Goal: Information Seeking & Learning: Compare options

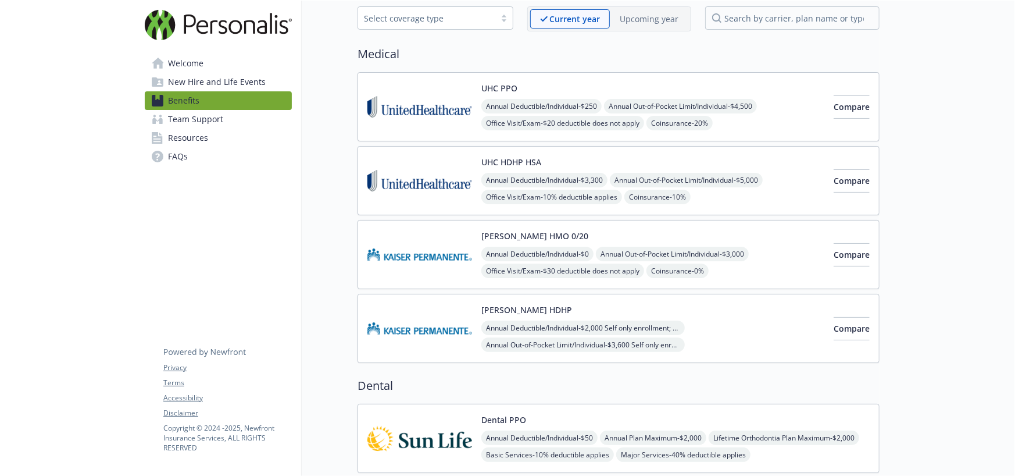
scroll to position [58, 0]
click at [834, 247] on button "Compare" at bounding box center [852, 254] width 36 height 23
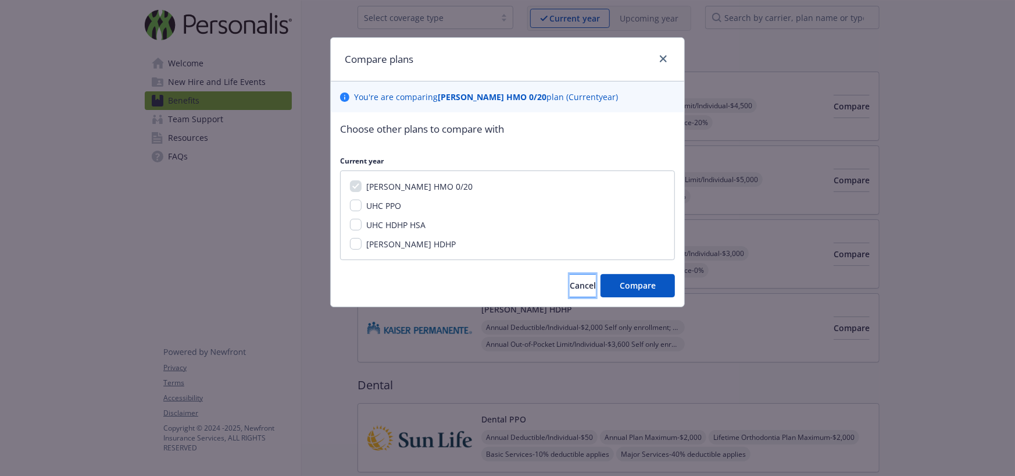
click at [570, 281] on span "Cancel" at bounding box center [583, 285] width 26 height 11
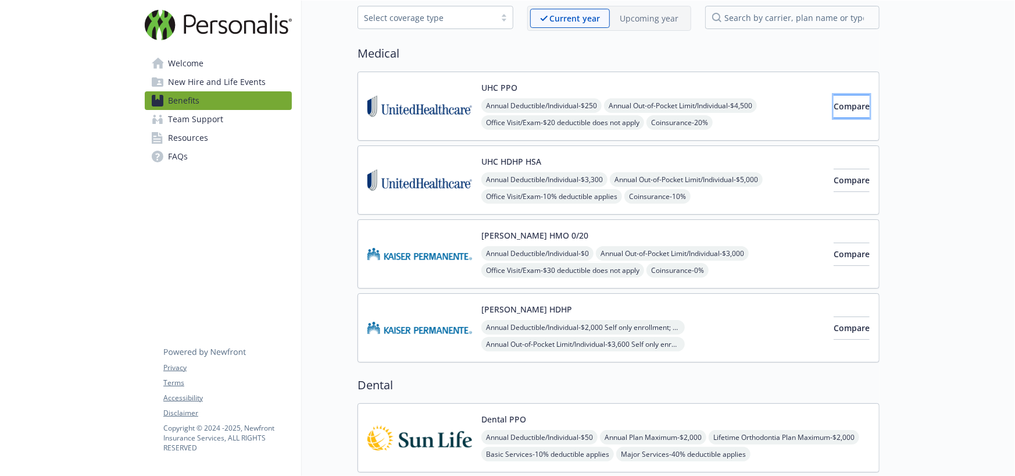
click at [834, 99] on button "Compare" at bounding box center [852, 106] width 36 height 23
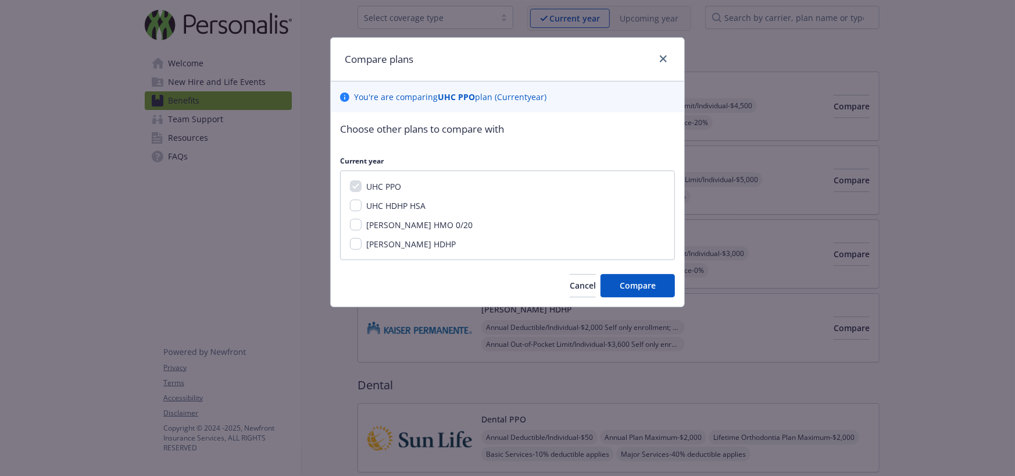
click at [390, 226] on span "[PERSON_NAME] HMO 0/20" at bounding box center [419, 224] width 106 height 11
click at [362, 226] on input "[PERSON_NAME] HMO 0/20" at bounding box center [356, 225] width 12 height 12
checkbox input "true"
click at [627, 287] on span "Compare" at bounding box center [638, 285] width 36 height 11
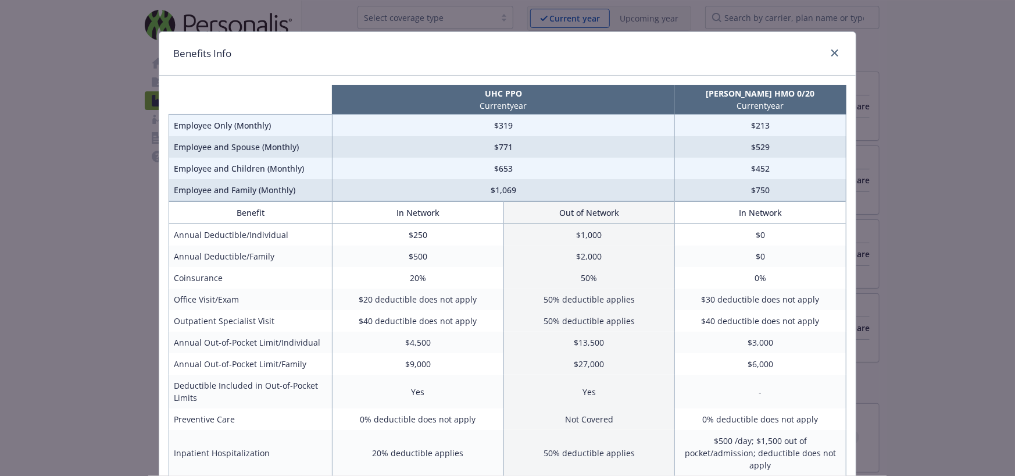
scroll to position [0, 0]
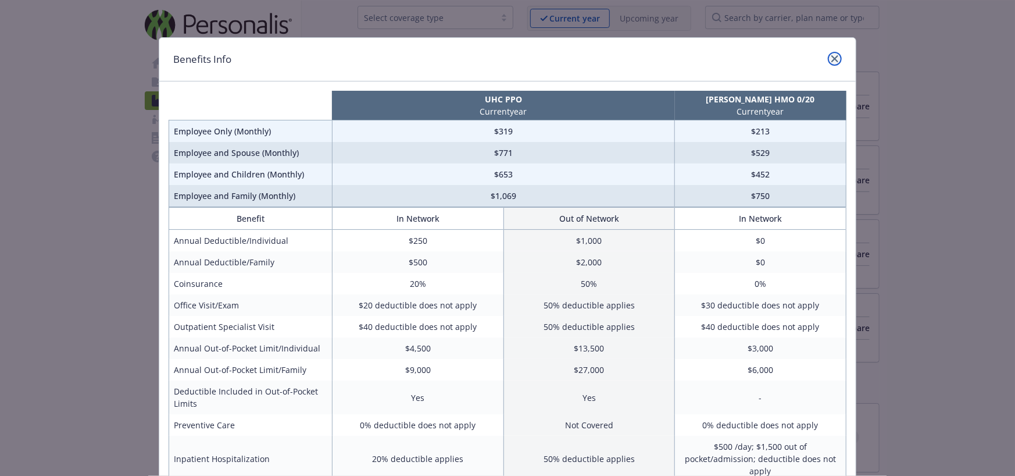
click at [828, 54] on link "close" at bounding box center [835, 59] width 14 height 14
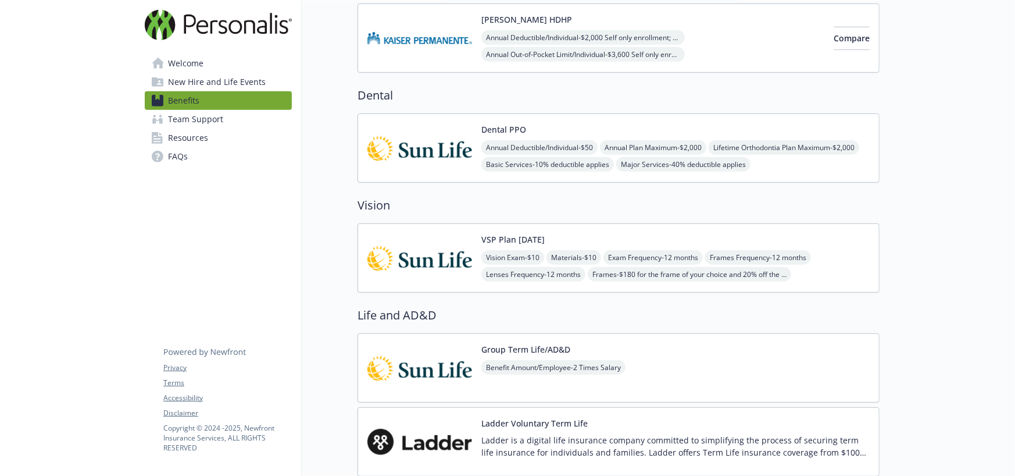
scroll to position [347, 0]
click at [569, 138] on div "Dental PPO Annual Deductible/Individual - $50 Annual Plan Maximum - $2,000 Life…" at bounding box center [676, 147] width 388 height 49
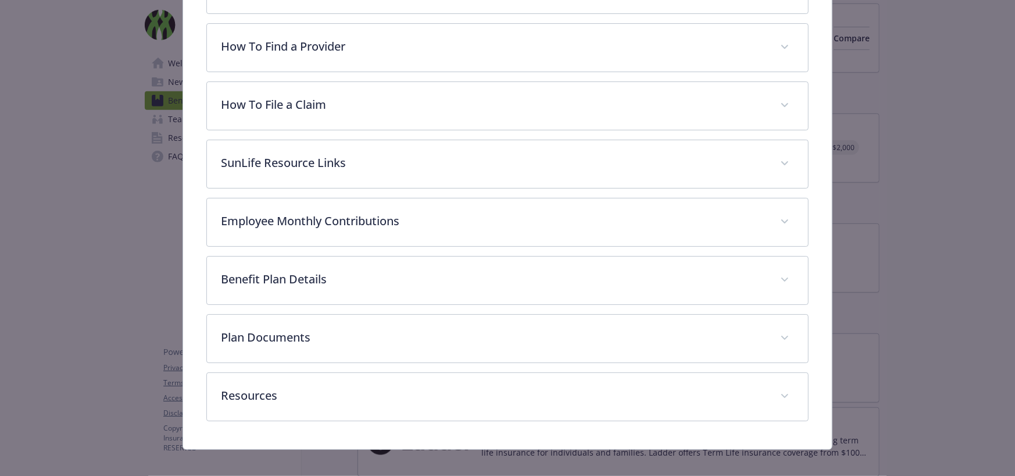
scroll to position [374, 0]
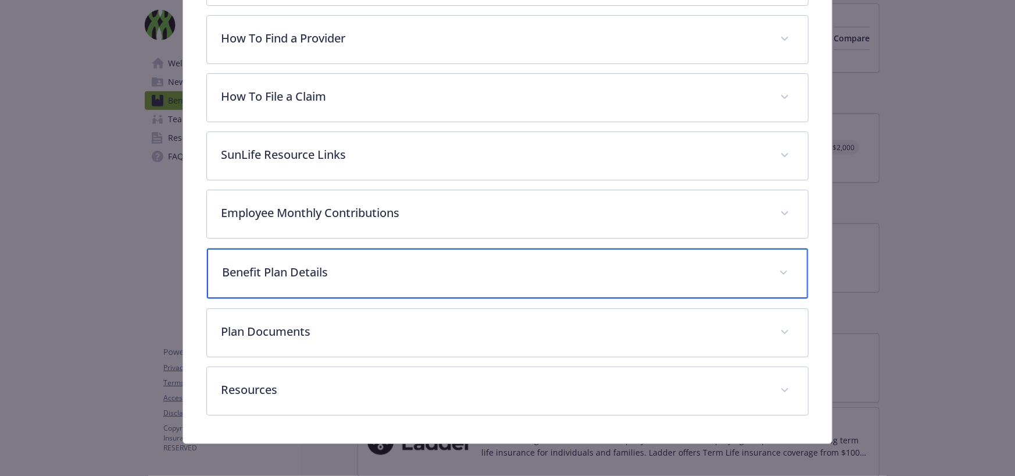
click at [334, 263] on p "Benefit Plan Details" at bounding box center [493, 271] width 543 height 17
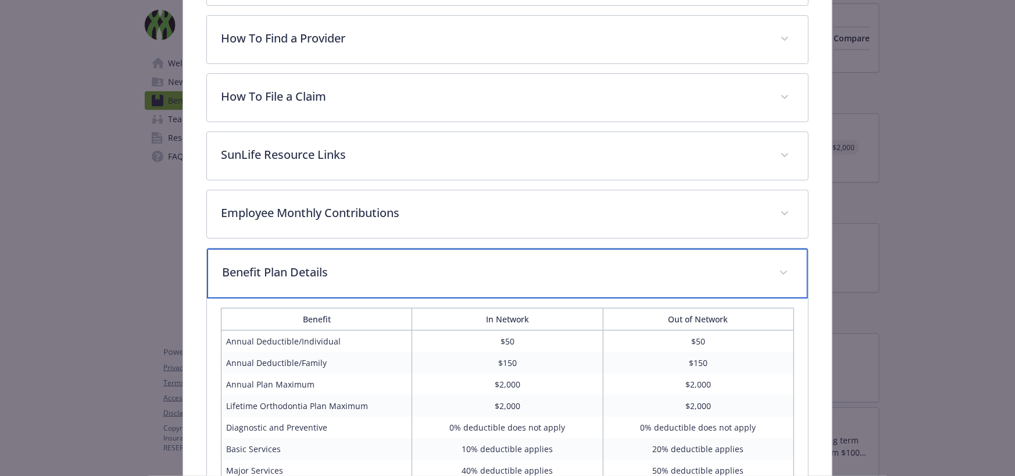
click at [336, 266] on p "Benefit Plan Details" at bounding box center [493, 271] width 543 height 17
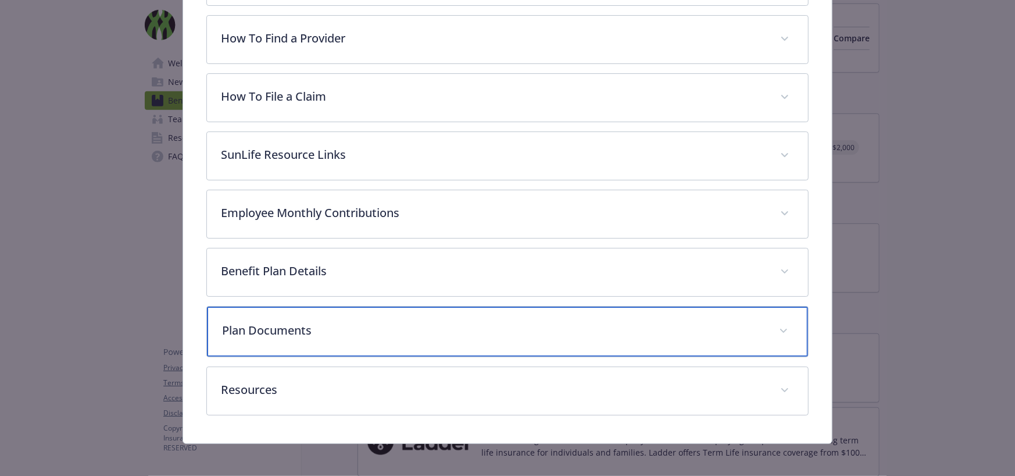
click at [347, 313] on div "Plan Documents" at bounding box center [507, 331] width 601 height 50
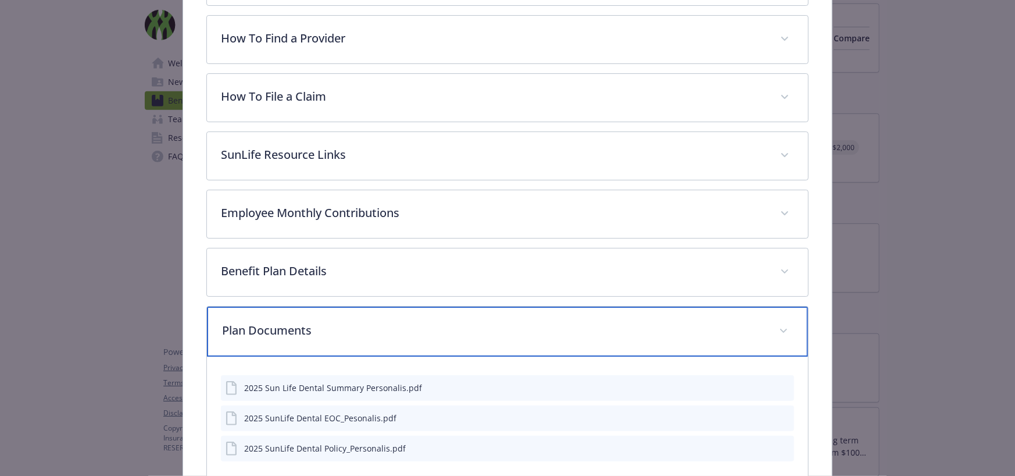
click at [349, 322] on p "Plan Documents" at bounding box center [493, 330] width 543 height 17
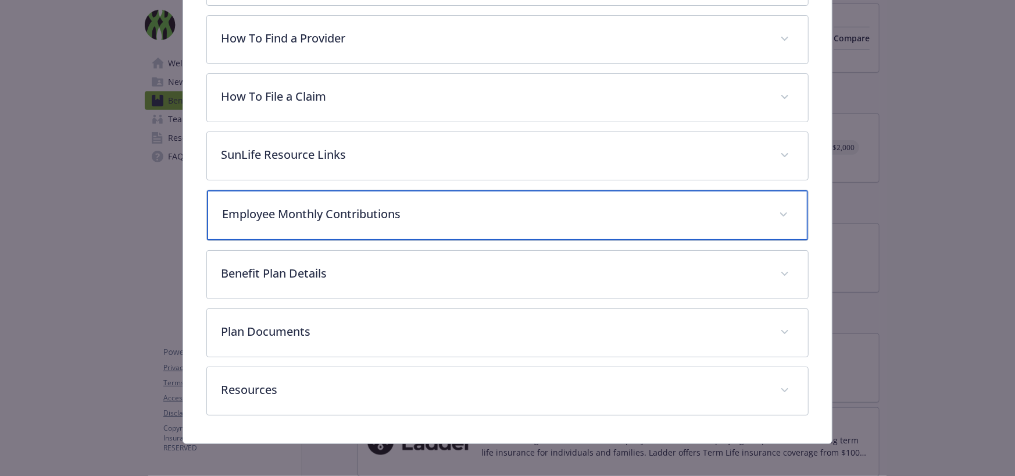
click at [337, 205] on p "Employee Monthly Contributions" at bounding box center [493, 213] width 543 height 17
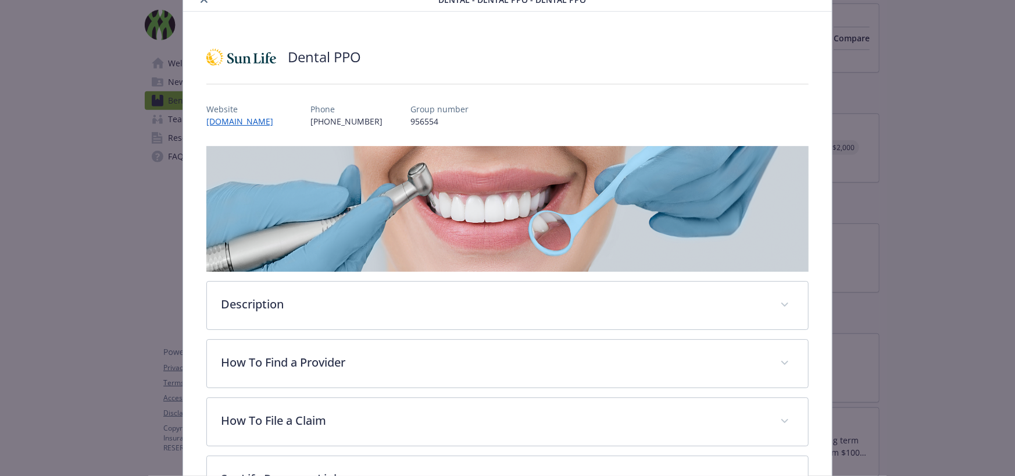
scroll to position [0, 0]
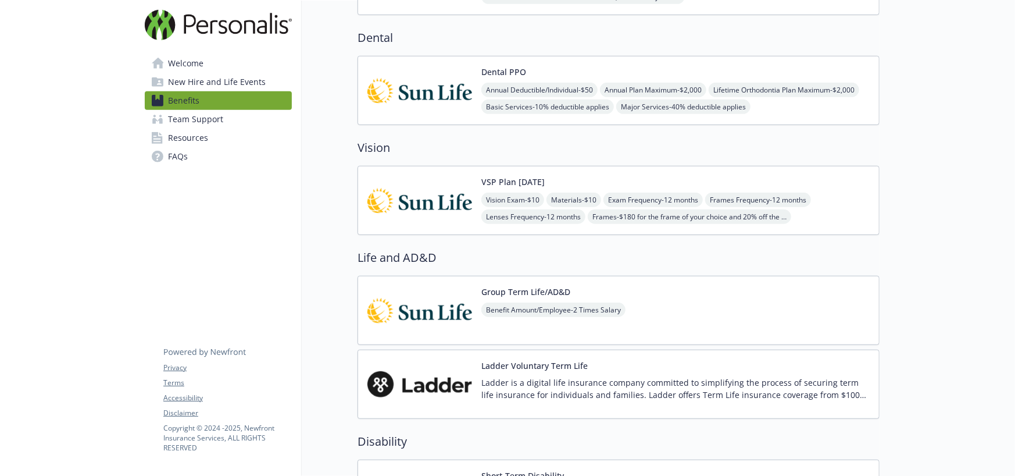
scroll to position [405, 0]
click at [588, 201] on span "Materials - $10" at bounding box center [574, 200] width 55 height 15
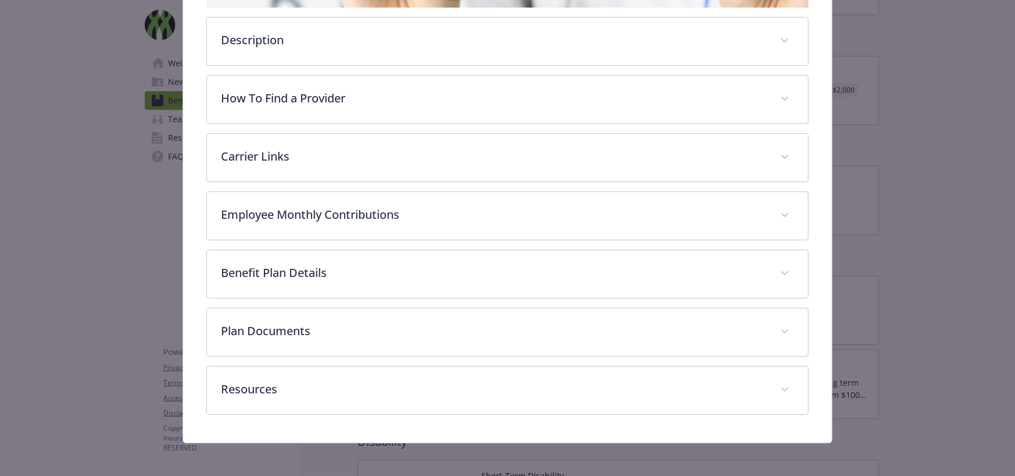
scroll to position [316, 0]
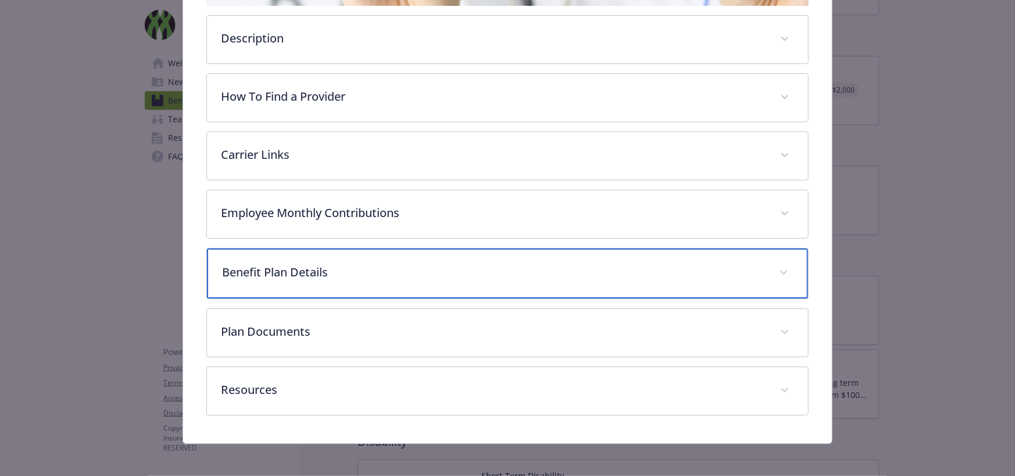
click at [325, 276] on p "Benefit Plan Details" at bounding box center [493, 271] width 543 height 17
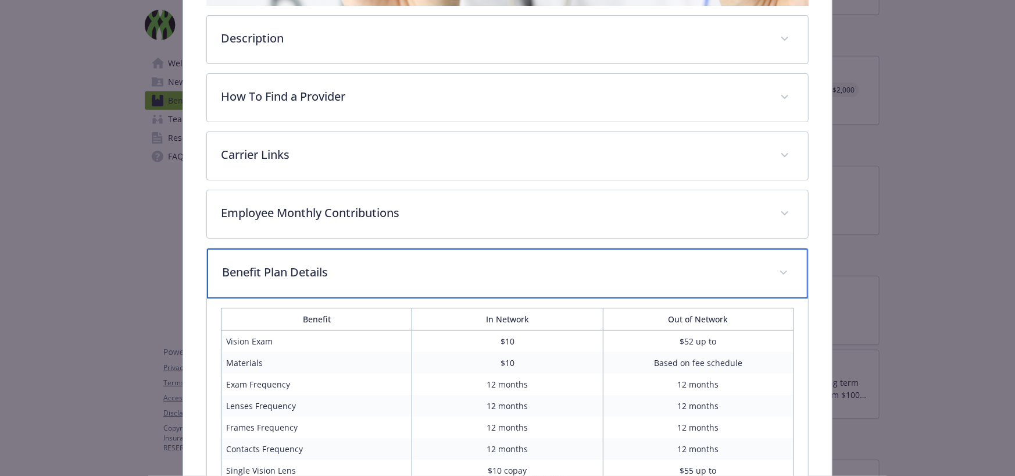
click at [330, 270] on p "Benefit Plan Details" at bounding box center [493, 271] width 543 height 17
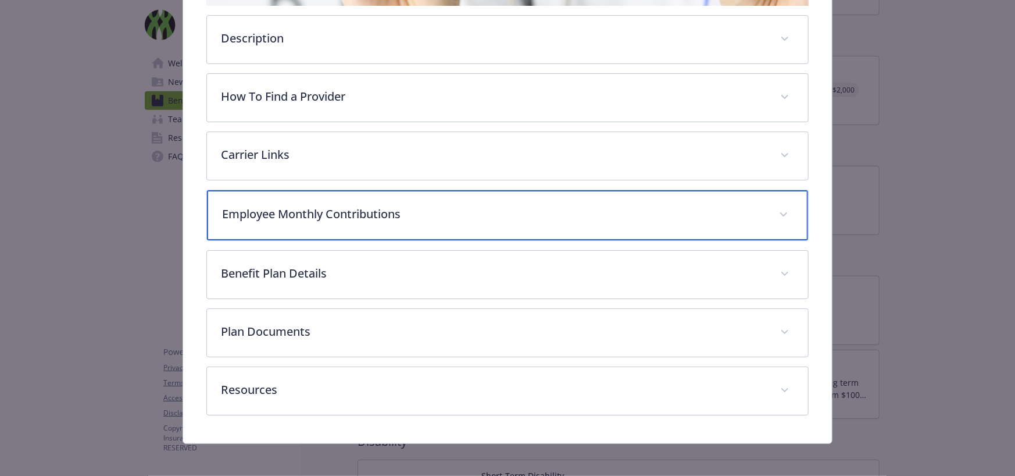
click at [328, 205] on p "Employee Monthly Contributions" at bounding box center [493, 213] width 543 height 17
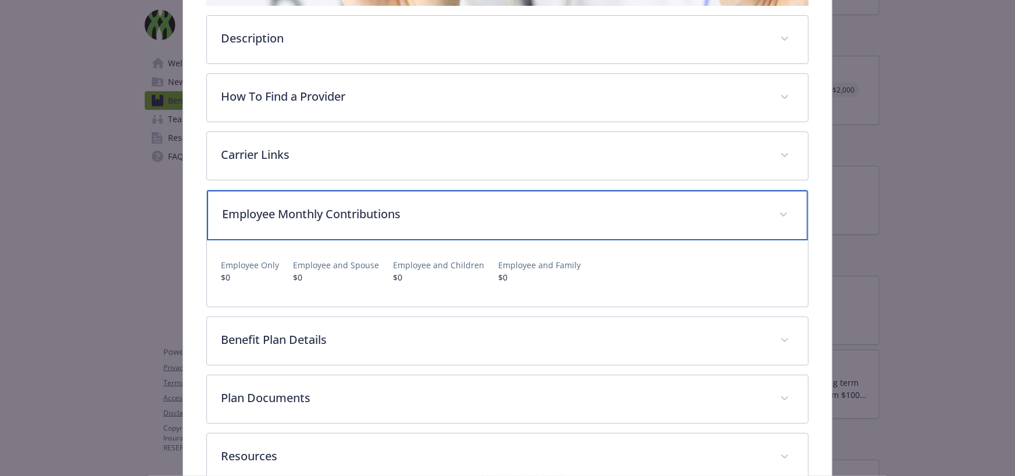
click at [328, 208] on p "Employee Monthly Contributions" at bounding box center [493, 213] width 543 height 17
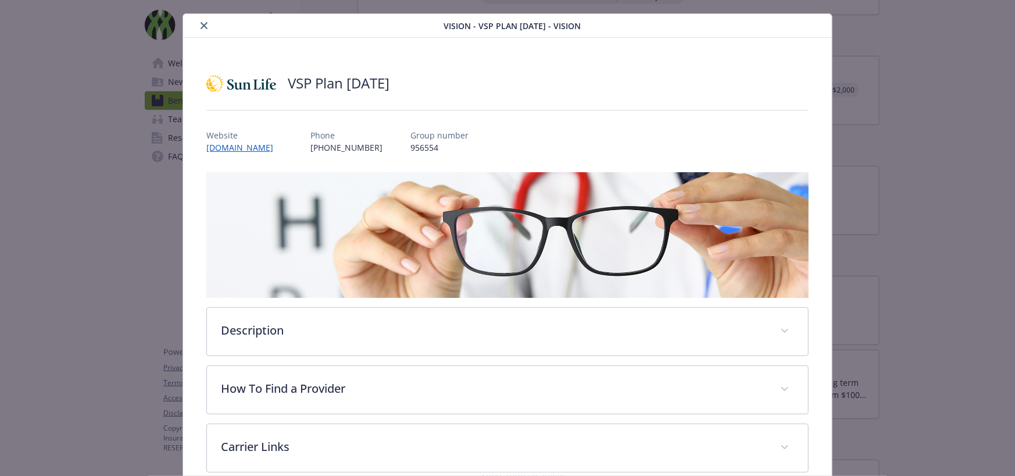
scroll to position [0, 0]
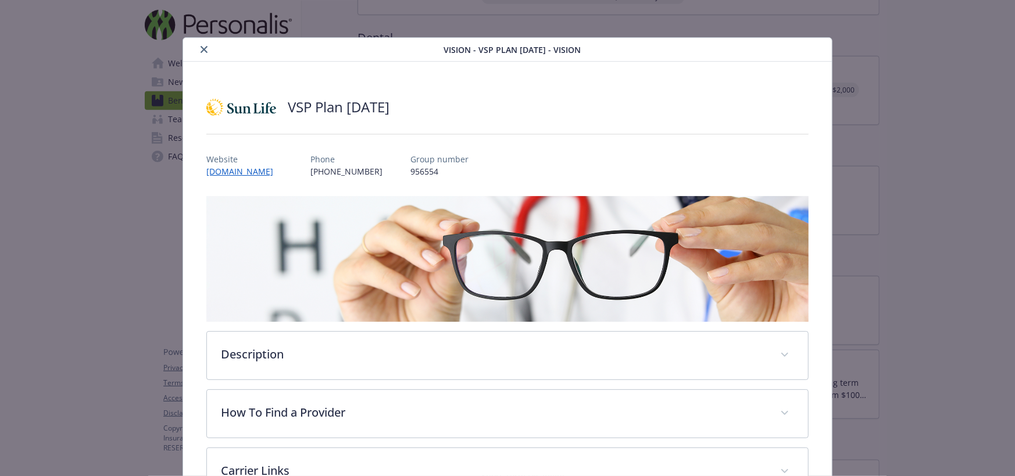
click at [204, 48] on icon "close" at bounding box center [204, 49] width 7 height 7
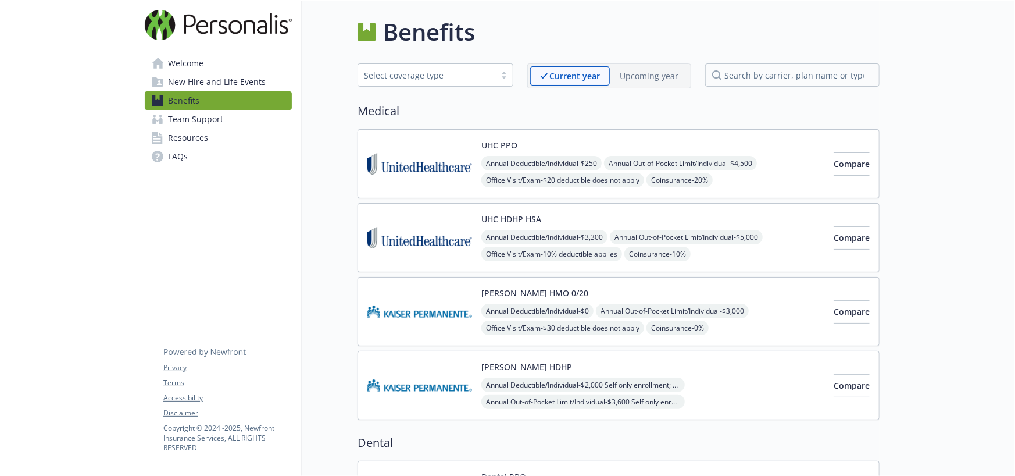
click at [215, 121] on span "Team Support" at bounding box center [195, 119] width 55 height 19
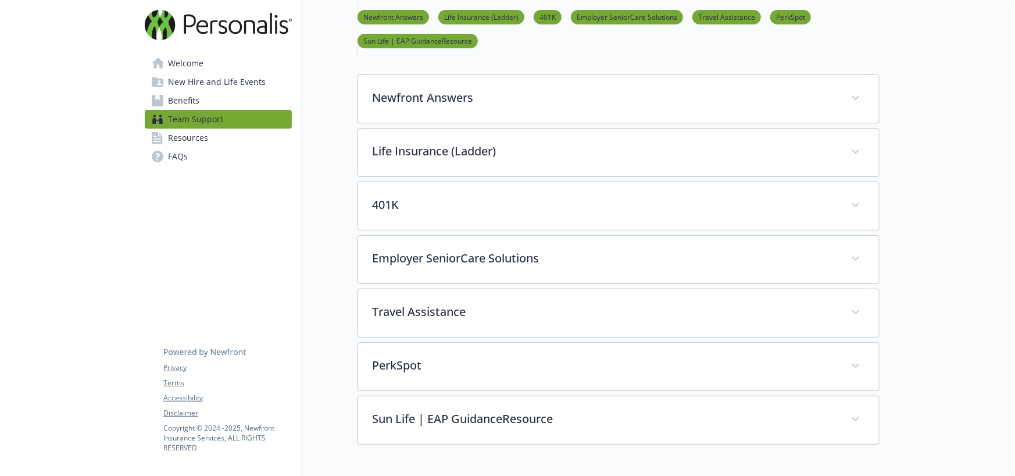
scroll to position [174, 0]
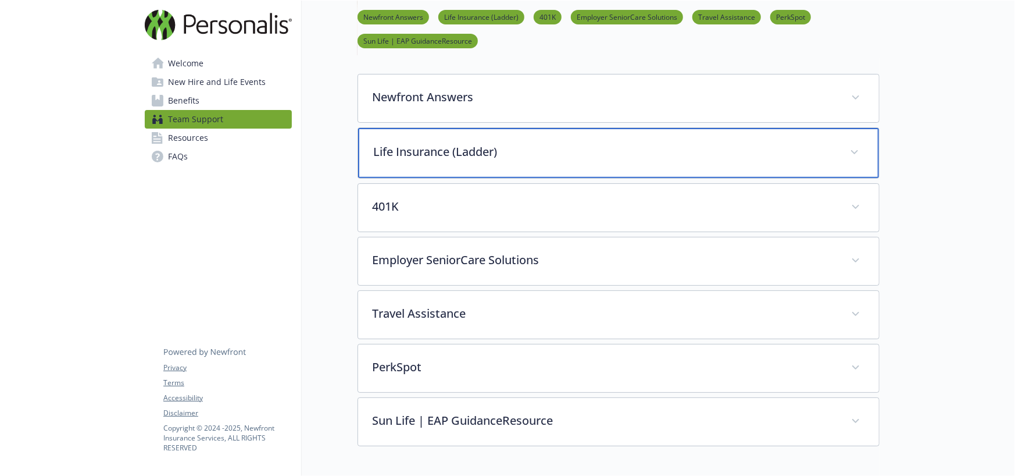
click at [533, 138] on div "Life Insurance (Ladder)" at bounding box center [618, 153] width 521 height 50
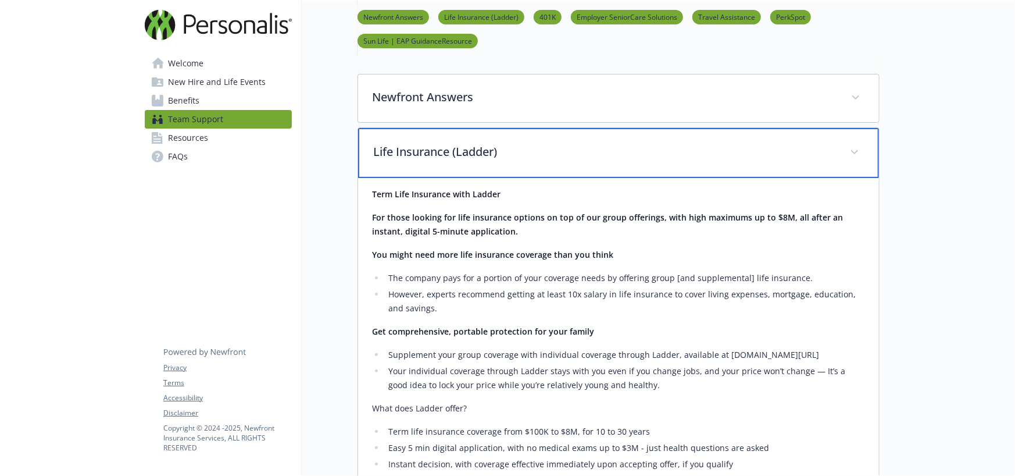
click at [534, 144] on p "Life Insurance (Ladder)" at bounding box center [604, 151] width 463 height 17
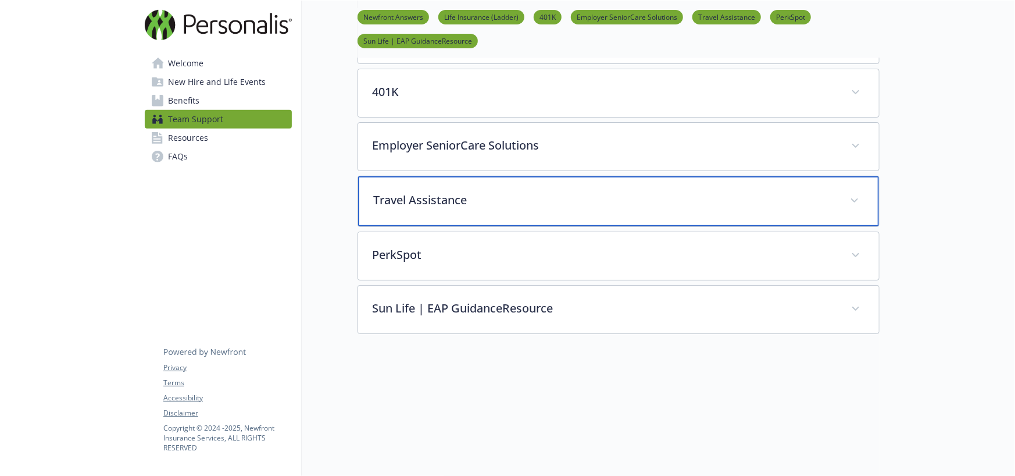
click at [532, 199] on p "Travel Assistance" at bounding box center [604, 199] width 463 height 17
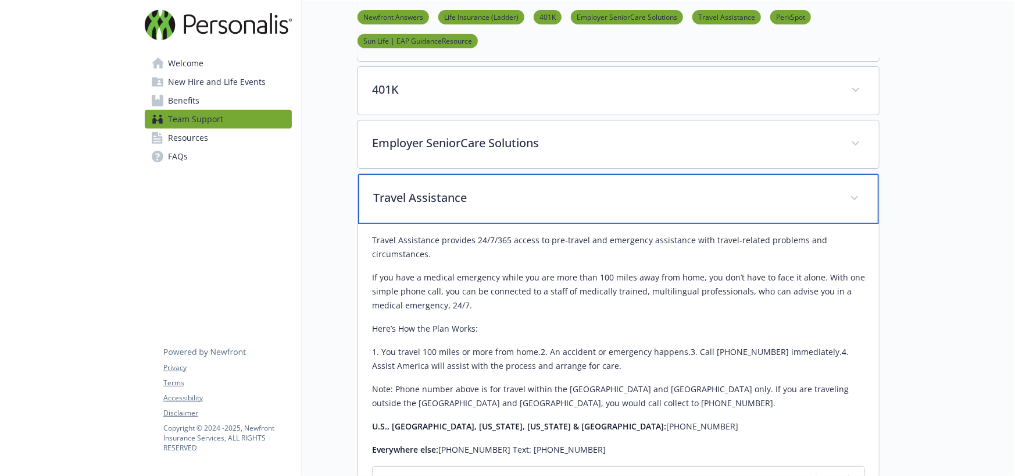
click at [532, 199] on p "Travel Assistance" at bounding box center [604, 197] width 463 height 17
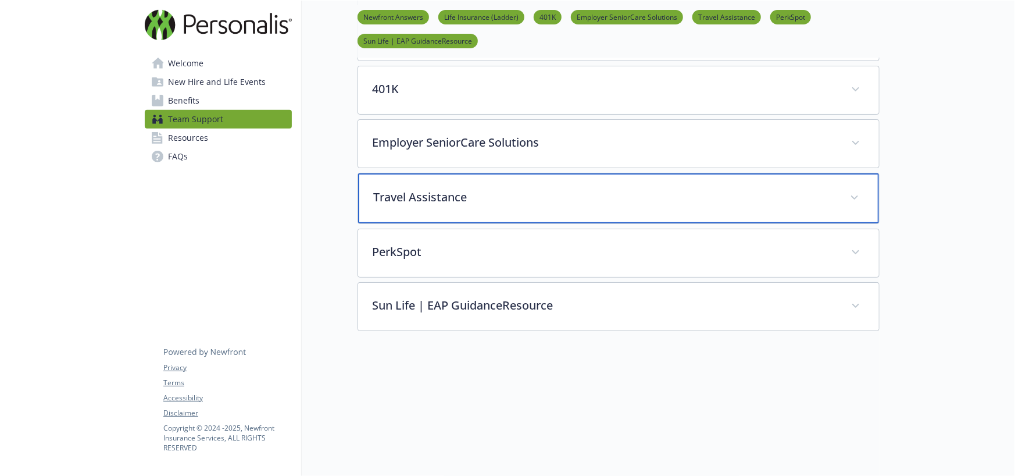
scroll to position [290, 0]
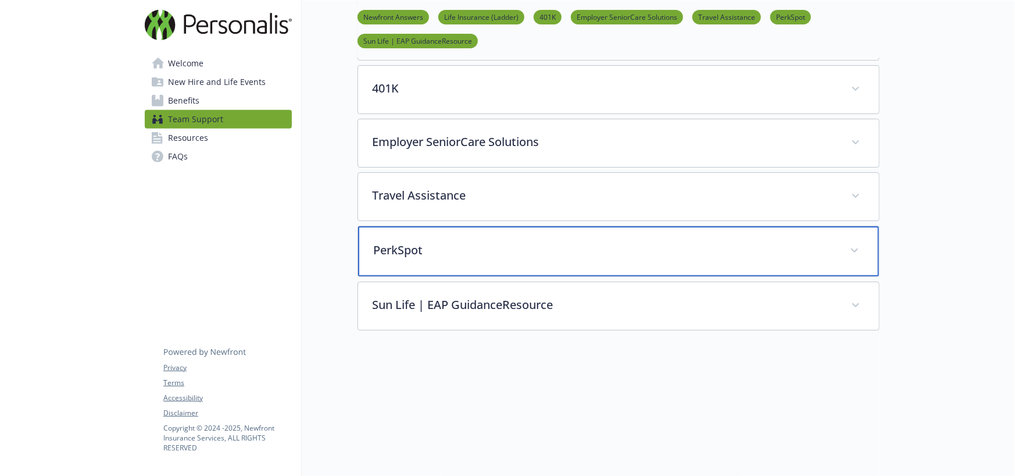
click at [526, 237] on div "PerkSpot" at bounding box center [618, 251] width 521 height 50
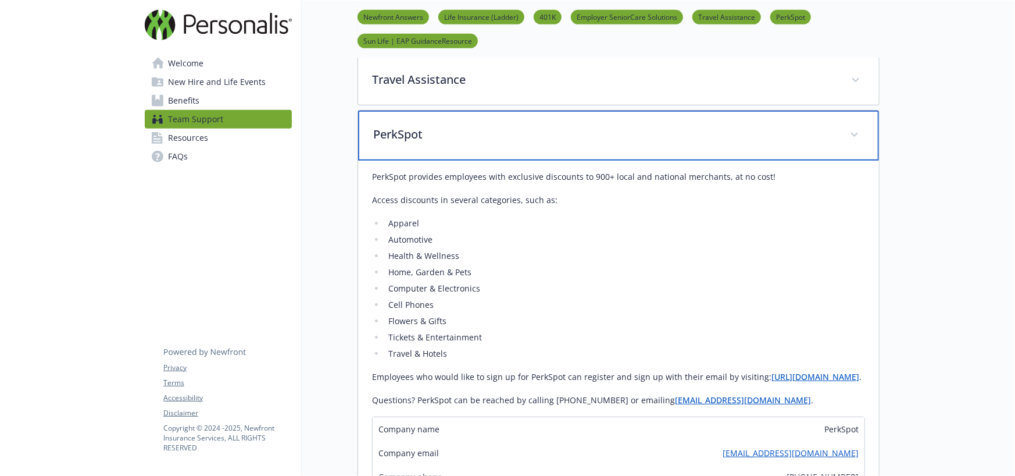
scroll to position [406, 0]
click at [539, 142] on div "PerkSpot" at bounding box center [618, 135] width 521 height 50
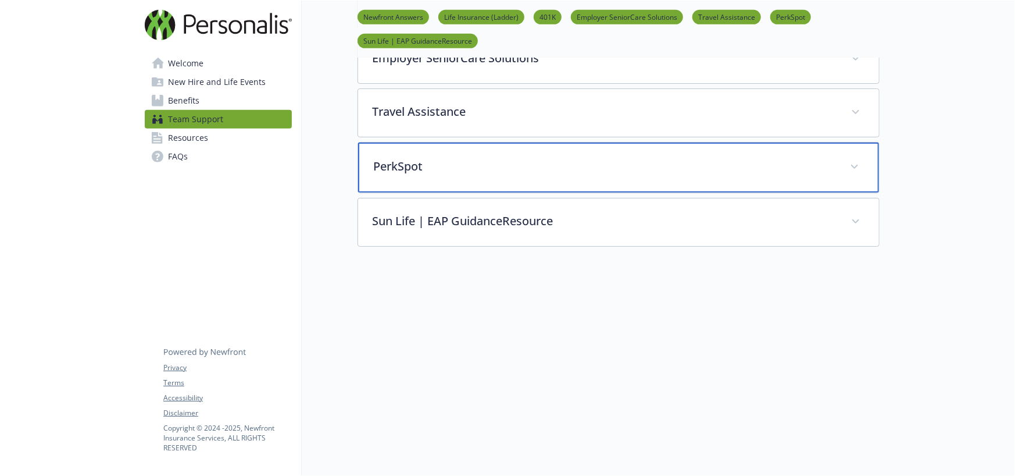
scroll to position [381, 0]
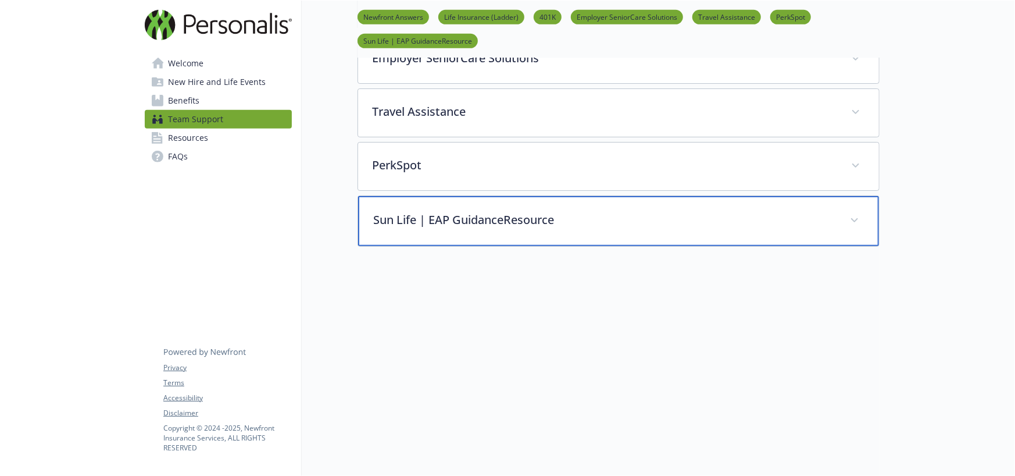
click at [522, 211] on p "Sun Life | EAP GuidanceResource" at bounding box center [604, 219] width 463 height 17
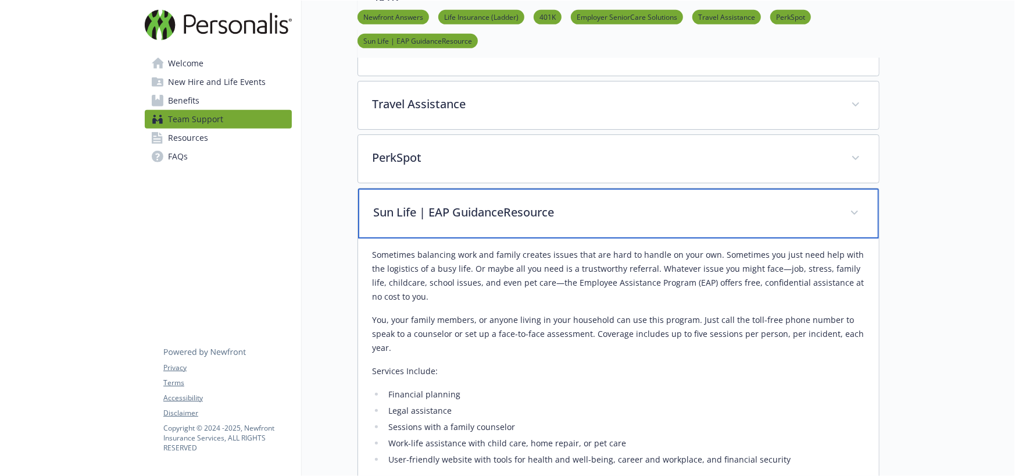
click at [521, 213] on p "Sun Life | EAP GuidanceResource" at bounding box center [604, 212] width 463 height 17
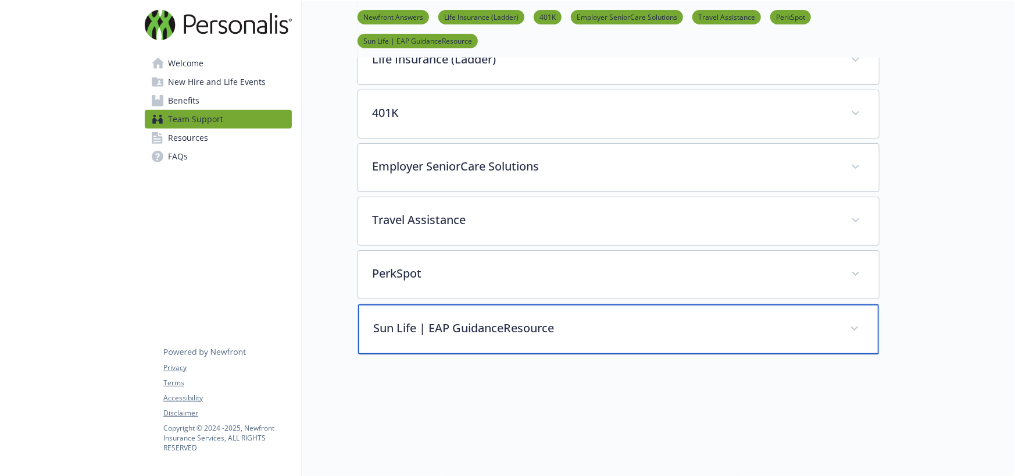
scroll to position [265, 0]
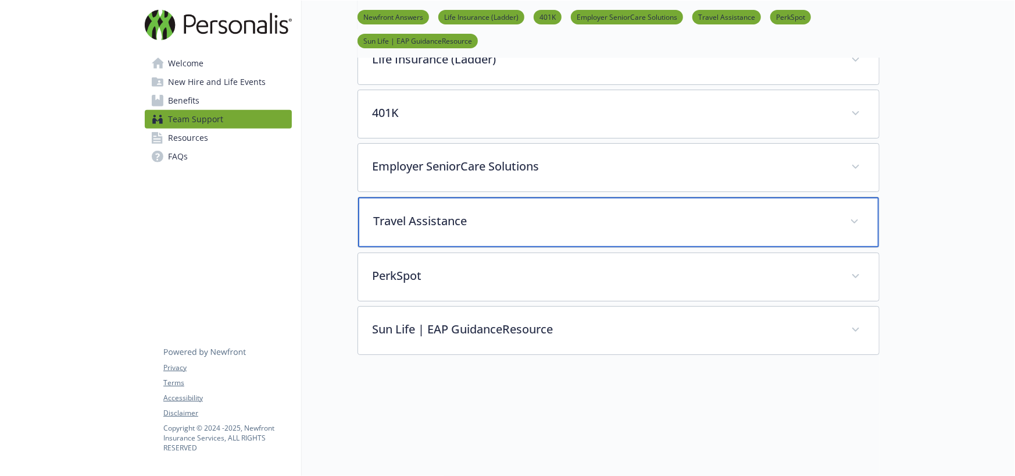
click at [518, 238] on div "Travel Assistance" at bounding box center [618, 222] width 521 height 50
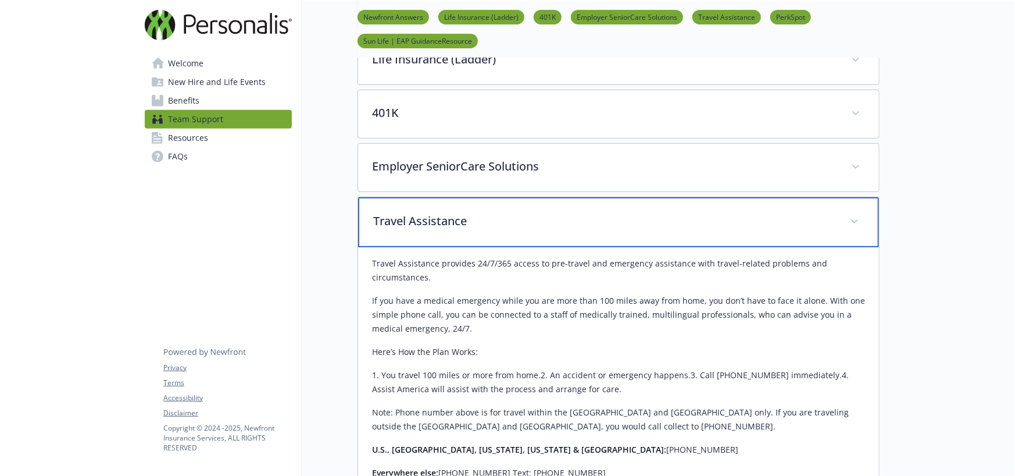
click at [516, 220] on p "Travel Assistance" at bounding box center [604, 220] width 463 height 17
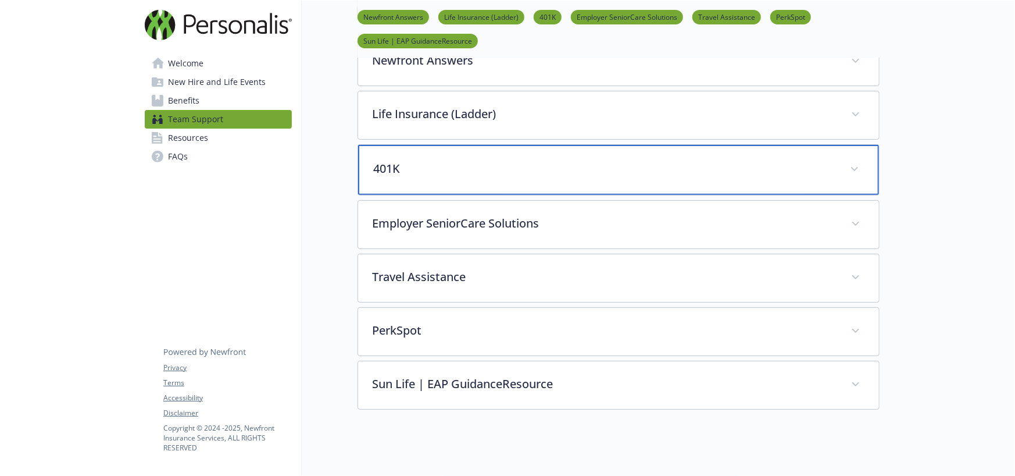
click at [519, 175] on p "401K" at bounding box center [604, 168] width 463 height 17
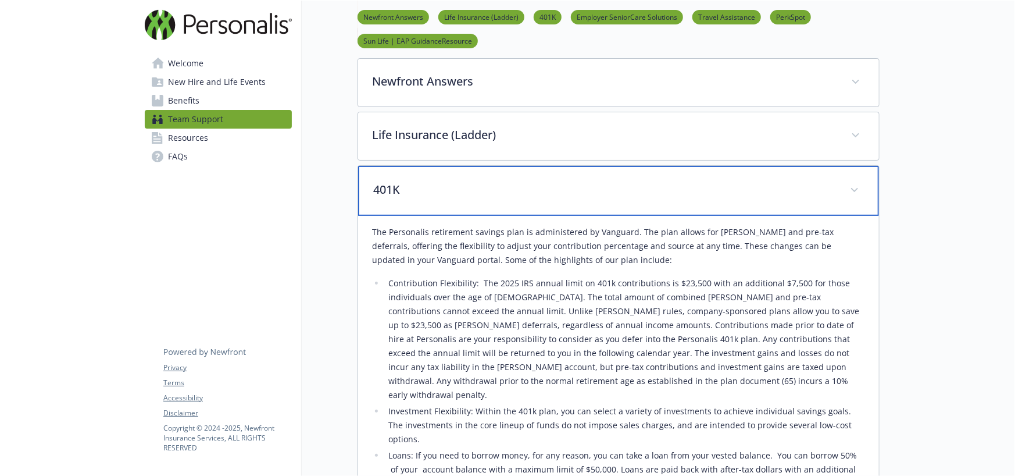
click at [611, 179] on div "401K" at bounding box center [618, 191] width 521 height 50
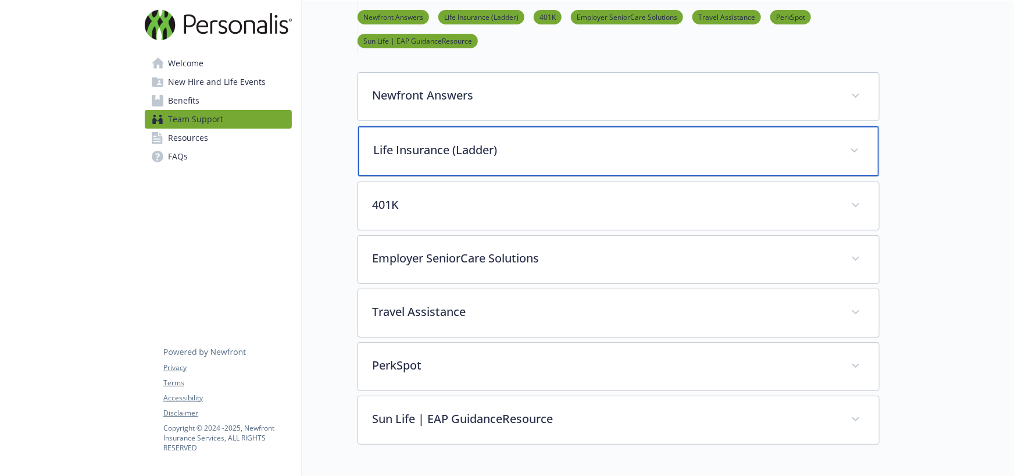
click at [590, 151] on p "Life Insurance (Ladder)" at bounding box center [604, 149] width 463 height 17
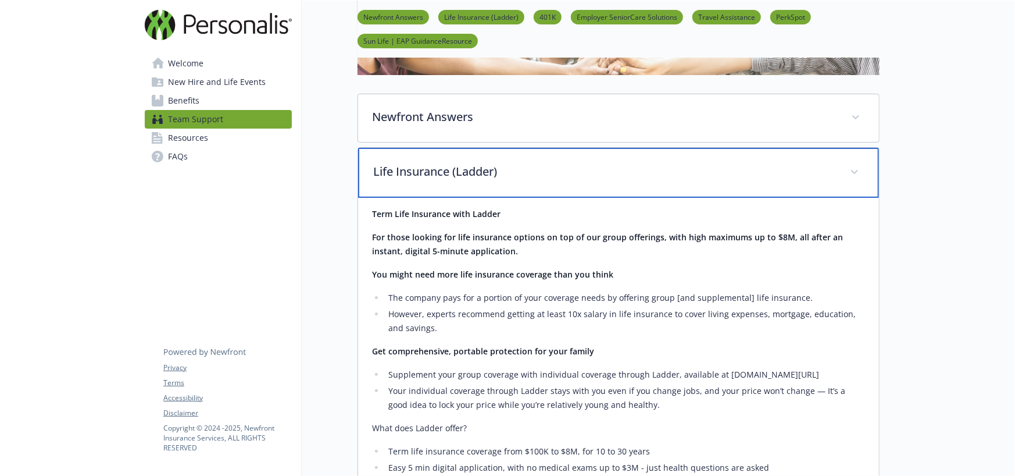
click at [585, 179] on p "Life Insurance (Ladder)" at bounding box center [604, 171] width 463 height 17
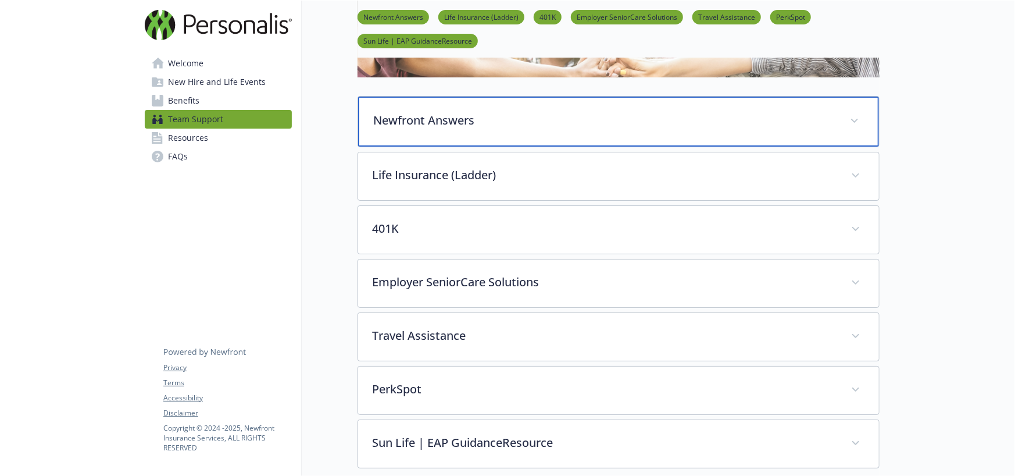
click at [600, 121] on p "Newfront Answers" at bounding box center [604, 120] width 463 height 17
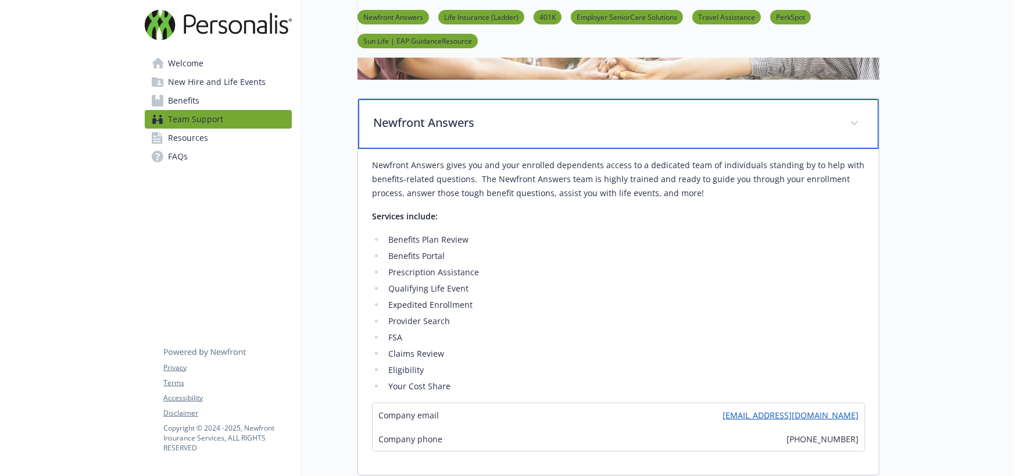
scroll to position [149, 0]
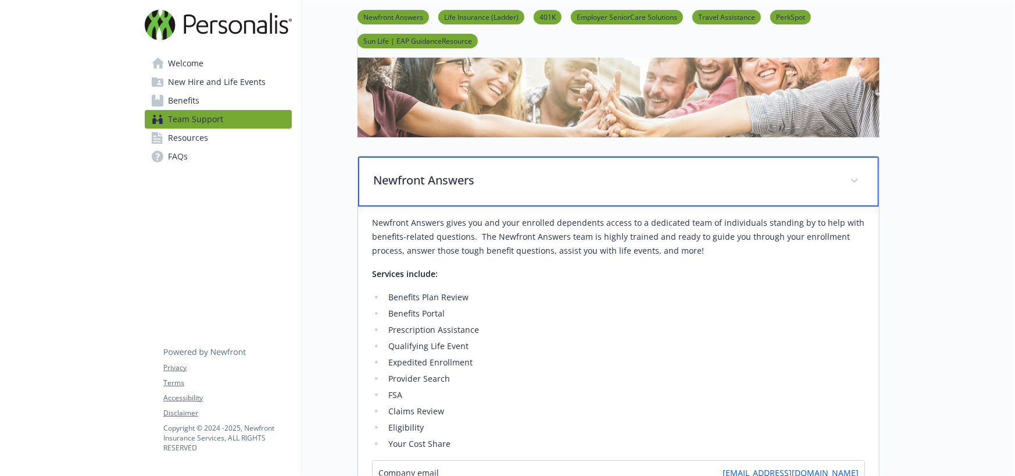
click at [561, 186] on p "Newfront Answers" at bounding box center [604, 180] width 463 height 17
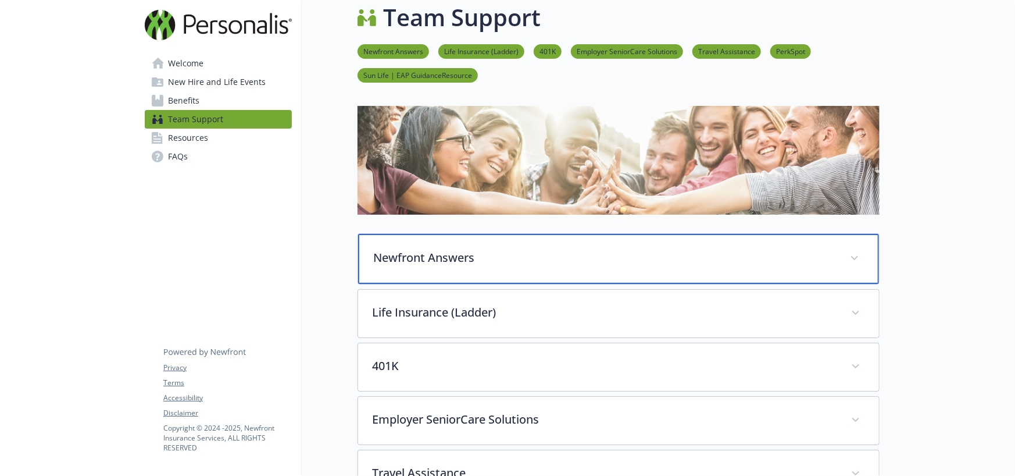
scroll to position [0, 0]
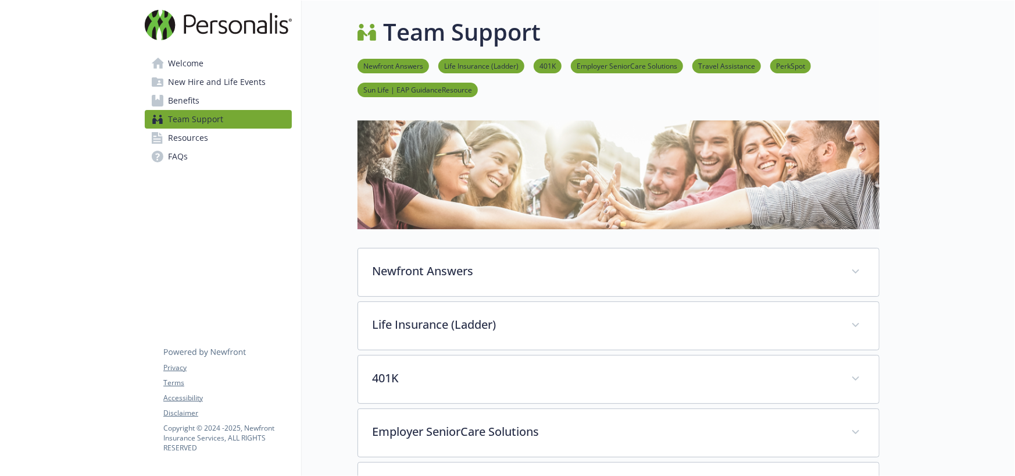
click at [356, 149] on div "Team Support Newfront Answers Life Insurance (Ladder) 401K Employer SeniorCare …" at bounding box center [591, 389] width 578 height 776
click at [194, 105] on span "Benefits" at bounding box center [183, 100] width 31 height 19
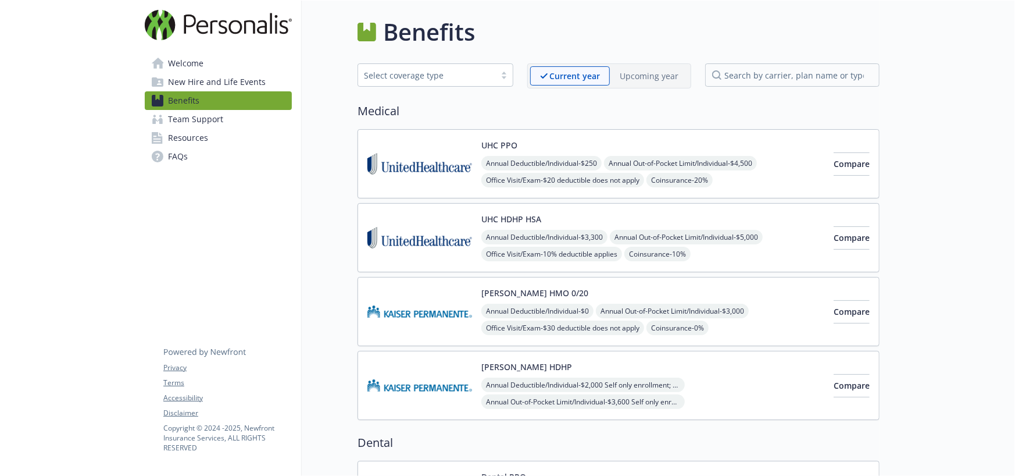
click at [191, 74] on span "New Hire and Life Events" at bounding box center [217, 82] width 98 height 19
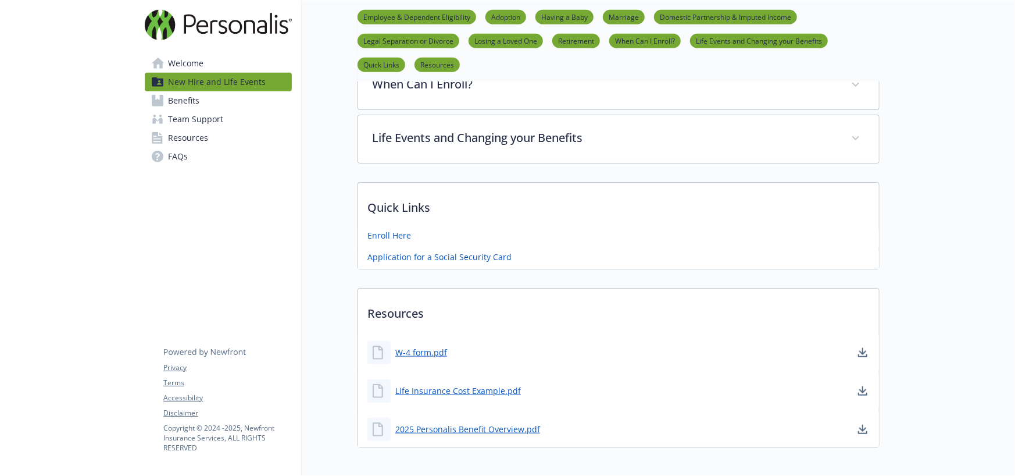
scroll to position [701, 0]
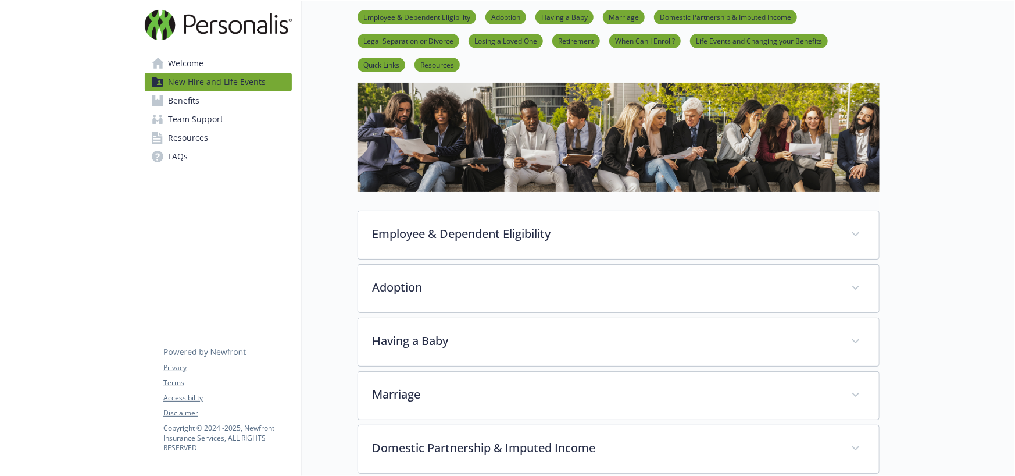
click at [212, 67] on link "Welcome" at bounding box center [218, 63] width 147 height 19
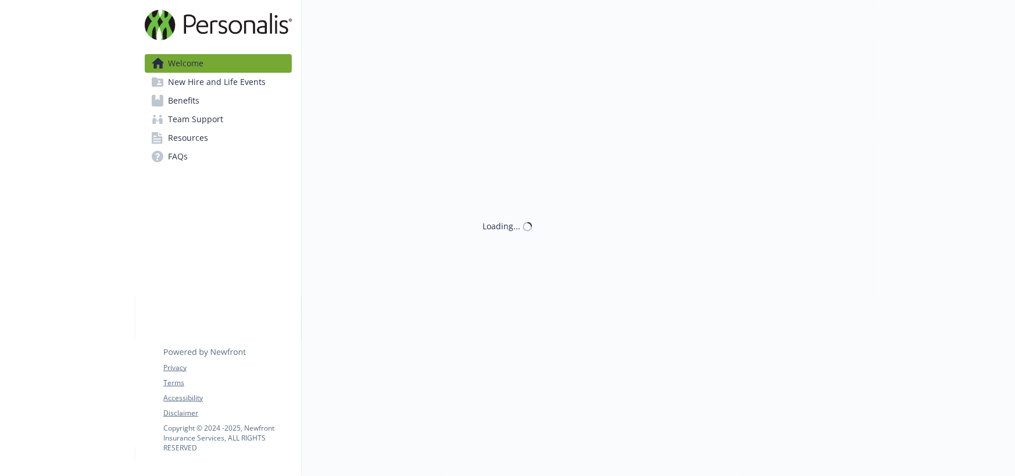
scroll to position [62, 0]
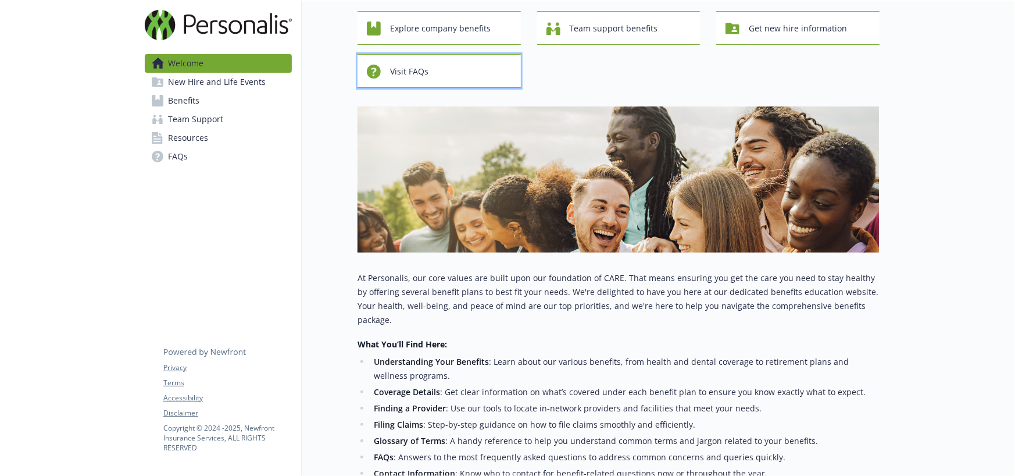
click at [475, 70] on div "Visit FAQs" at bounding box center [441, 71] width 148 height 22
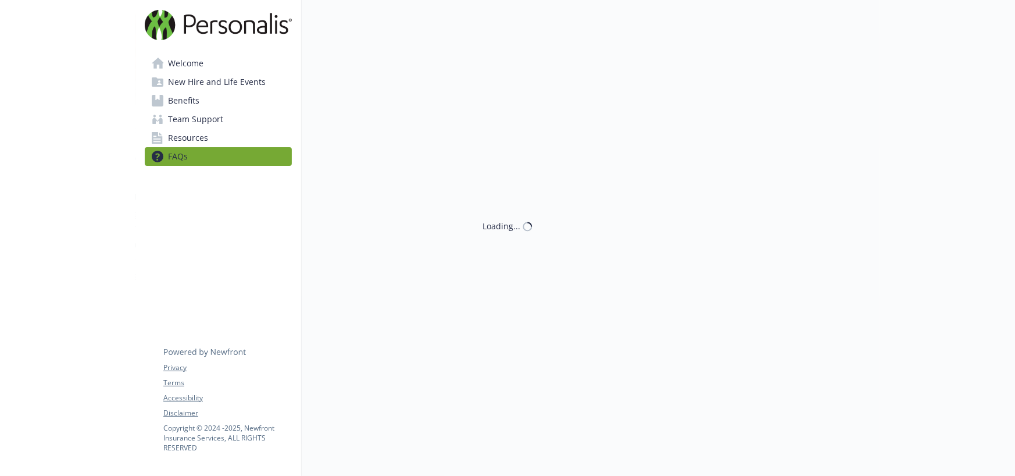
scroll to position [62, 0]
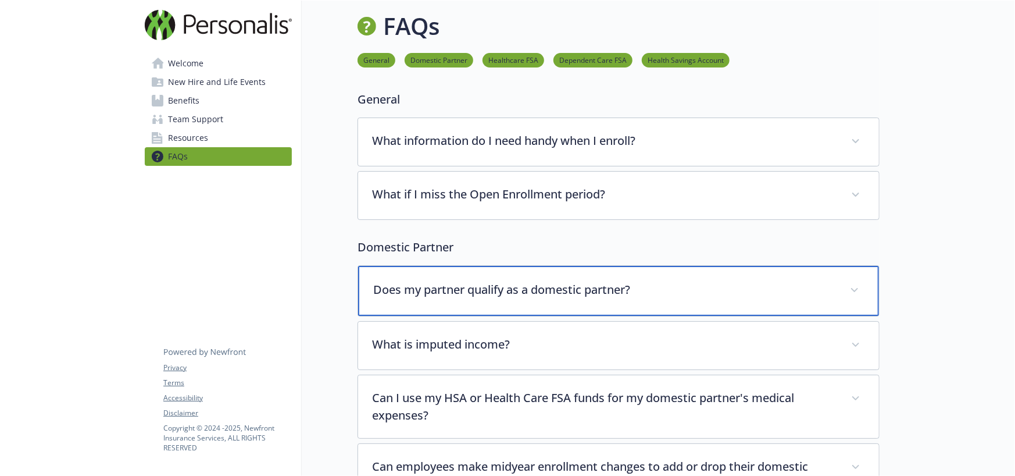
click at [558, 293] on p "Does my partner qualify as a domestic partner?" at bounding box center [604, 289] width 463 height 17
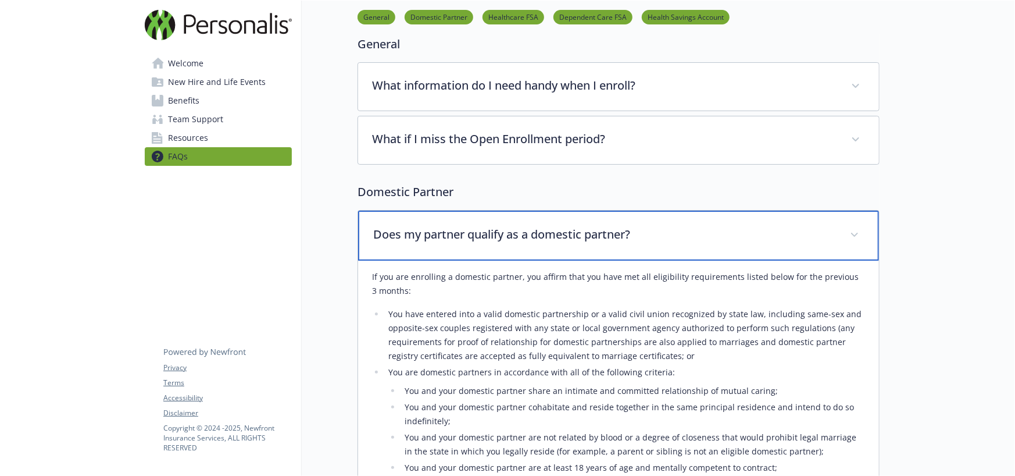
scroll to position [61, 0]
click at [574, 241] on p "Does my partner qualify as a domestic partner?" at bounding box center [604, 234] width 463 height 17
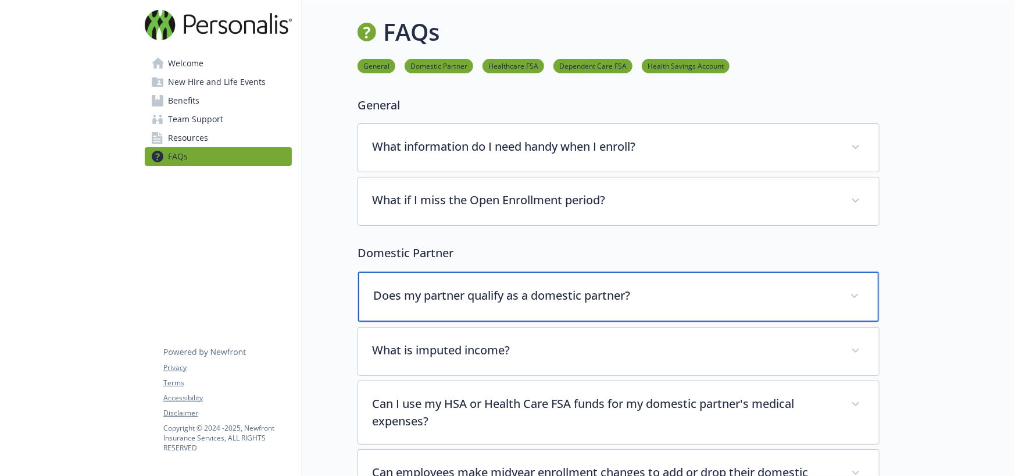
scroll to position [0, 0]
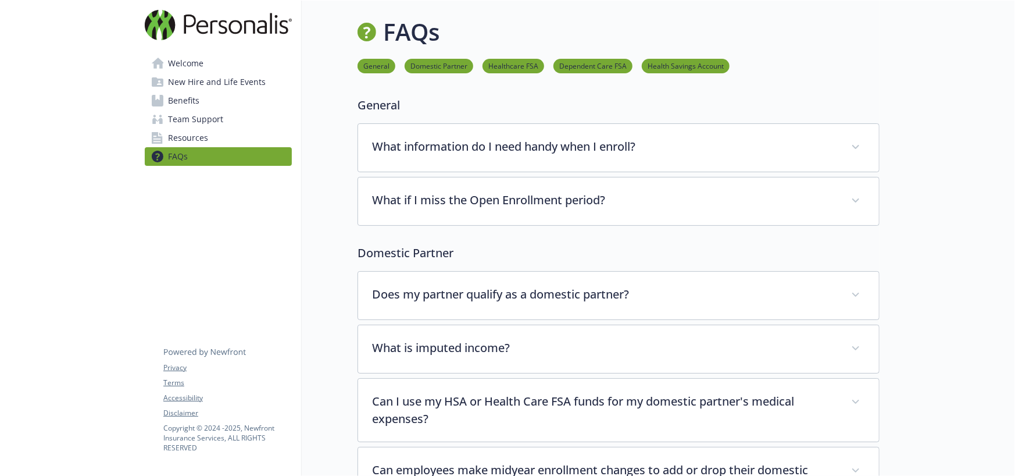
click at [729, 104] on p "General" at bounding box center [619, 105] width 522 height 17
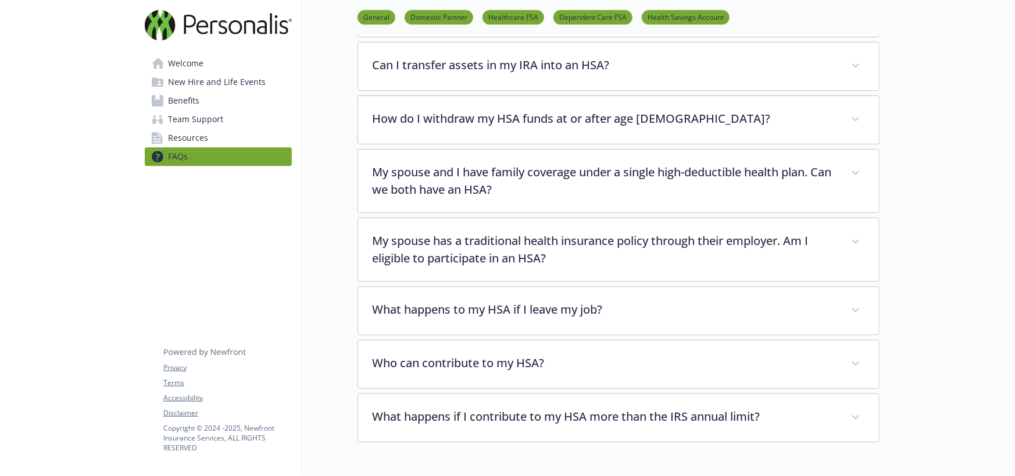
scroll to position [2013, 0]
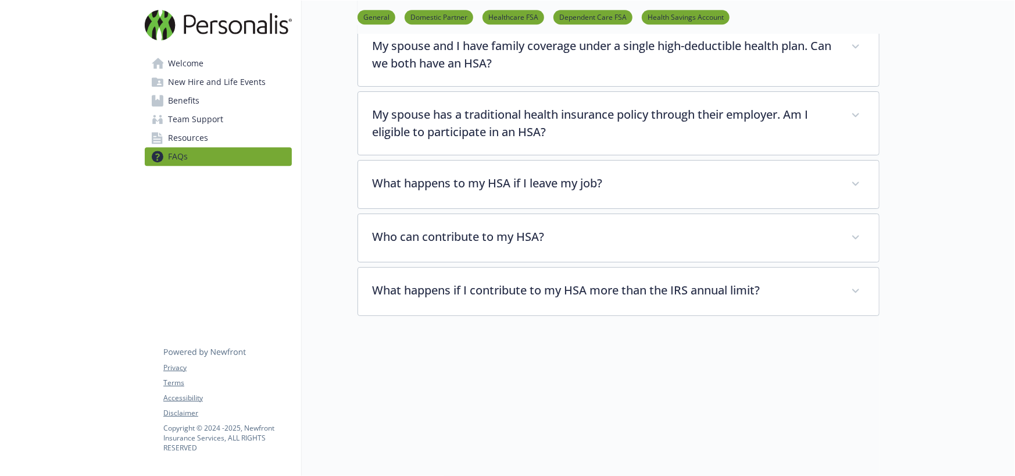
click at [199, 58] on span "Welcome" at bounding box center [185, 63] width 35 height 19
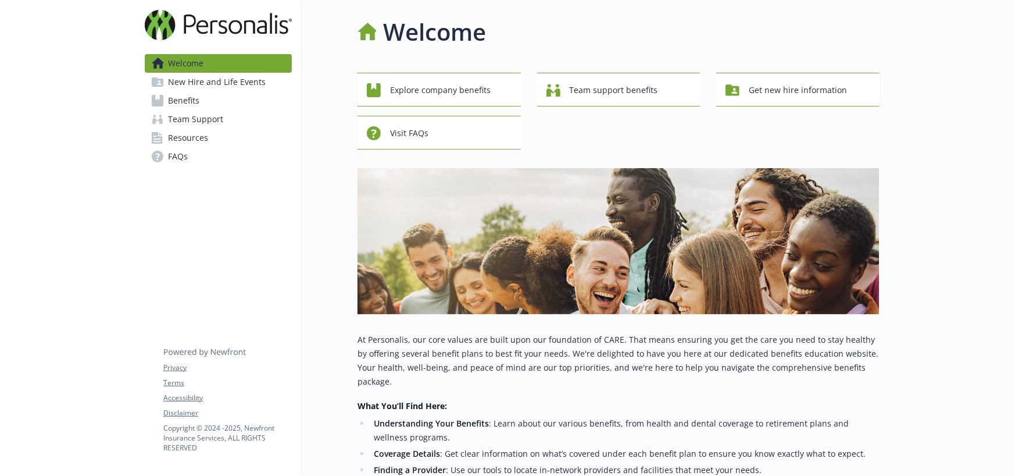
click at [193, 80] on span "New Hire and Life Events" at bounding box center [217, 82] width 98 height 19
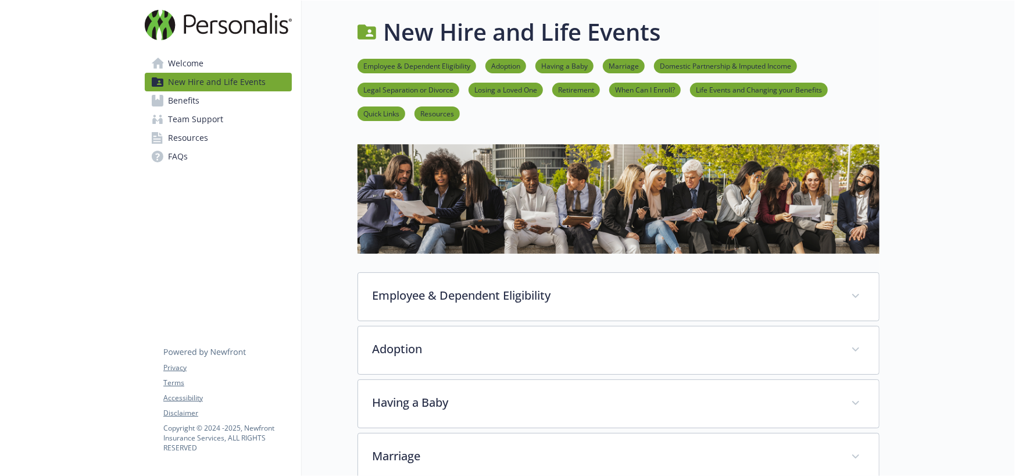
click at [252, 101] on link "Benefits" at bounding box center [218, 100] width 147 height 19
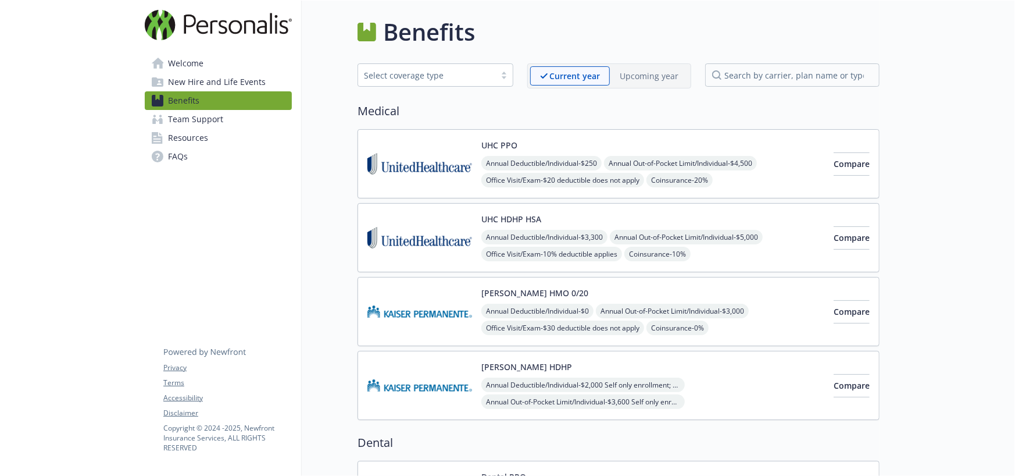
click at [621, 295] on div "[PERSON_NAME] HMO 0/20 Annual Deductible/Individual - $0 Annual Out-of-Pocket L…" at bounding box center [653, 311] width 343 height 49
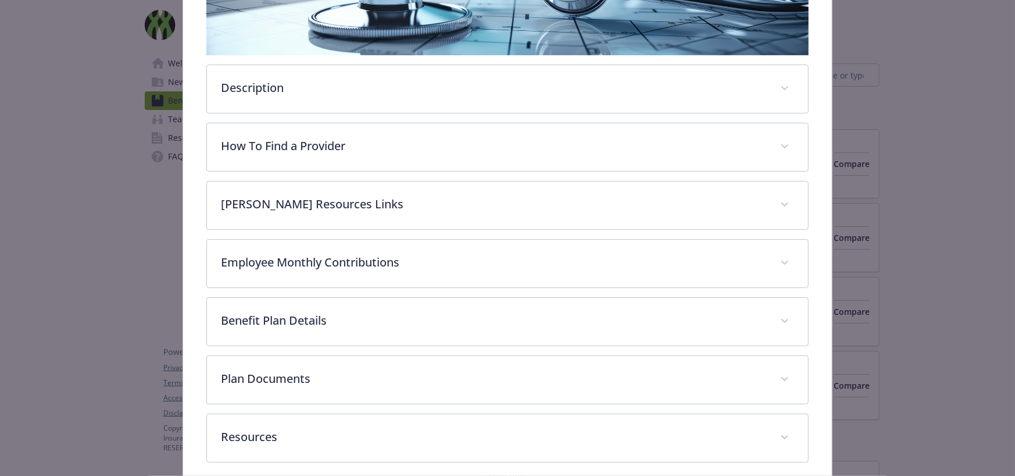
scroll to position [267, 0]
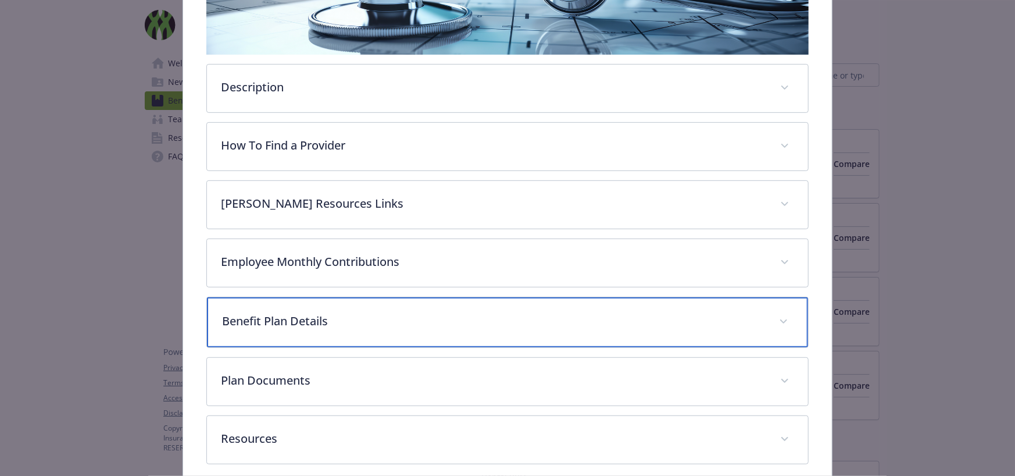
click at [386, 299] on div "Benefit Plan Details" at bounding box center [507, 322] width 601 height 50
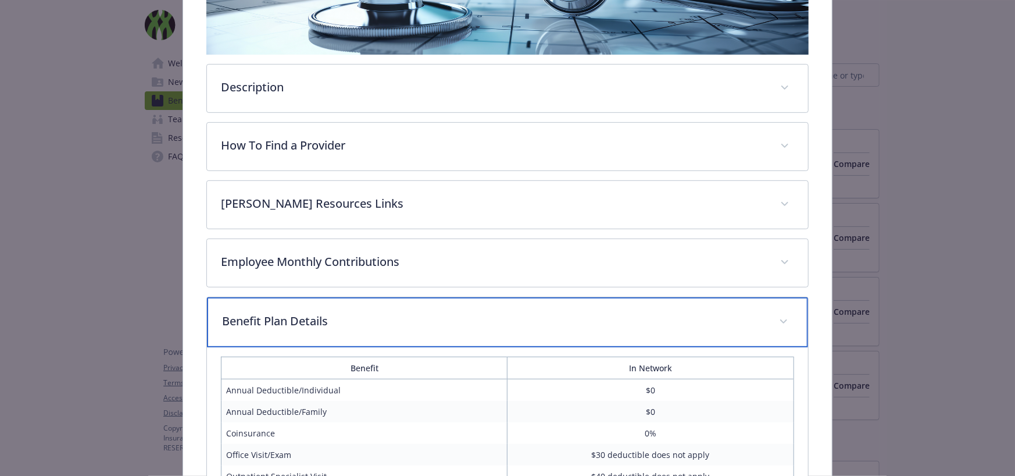
click at [389, 313] on p "Benefit Plan Details" at bounding box center [493, 320] width 543 height 17
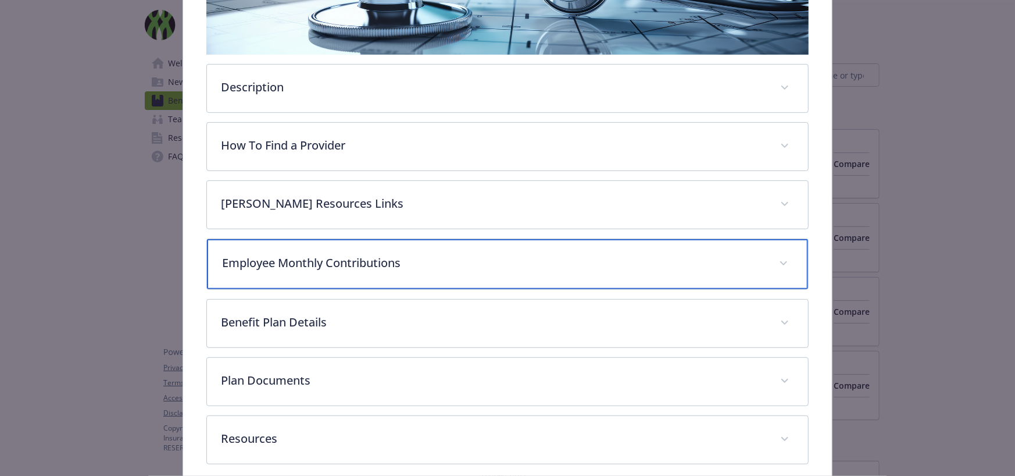
click at [409, 264] on p "Employee Monthly Contributions" at bounding box center [493, 262] width 543 height 17
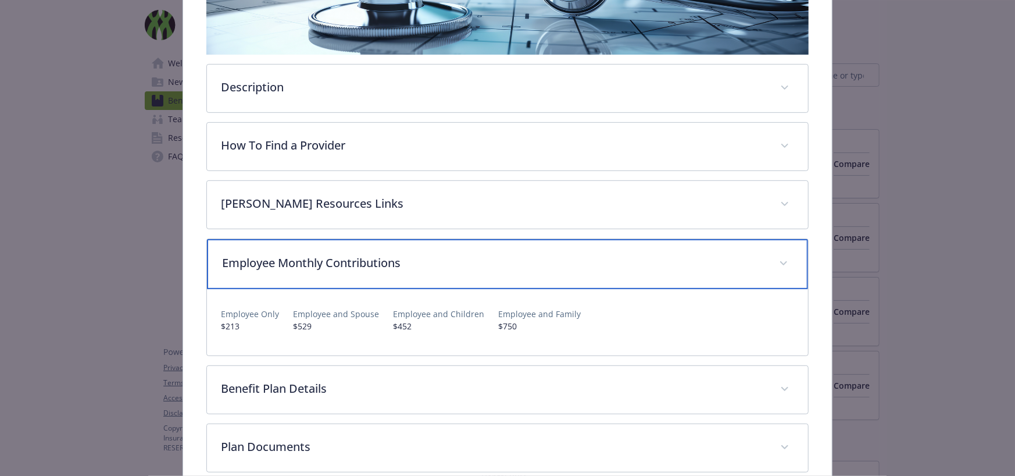
click at [409, 264] on p "Employee Monthly Contributions" at bounding box center [493, 262] width 543 height 17
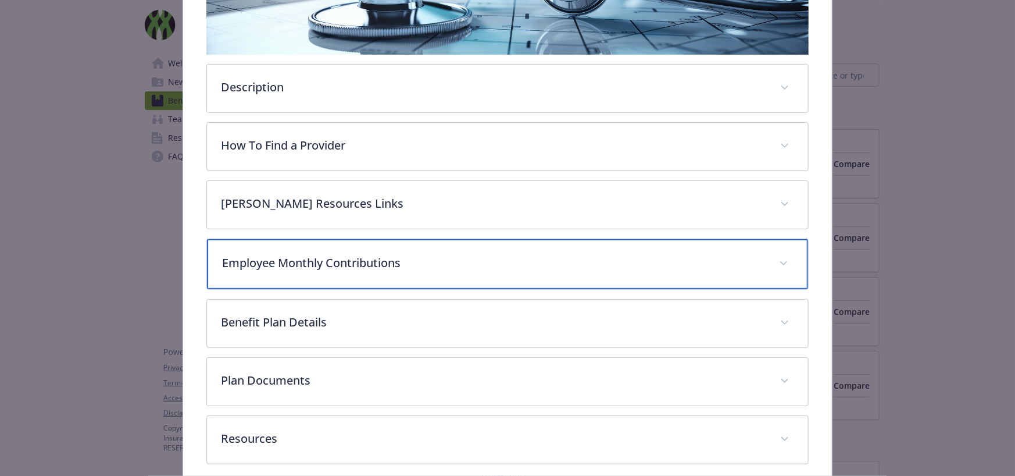
click at [409, 259] on p "Employee Monthly Contributions" at bounding box center [493, 262] width 543 height 17
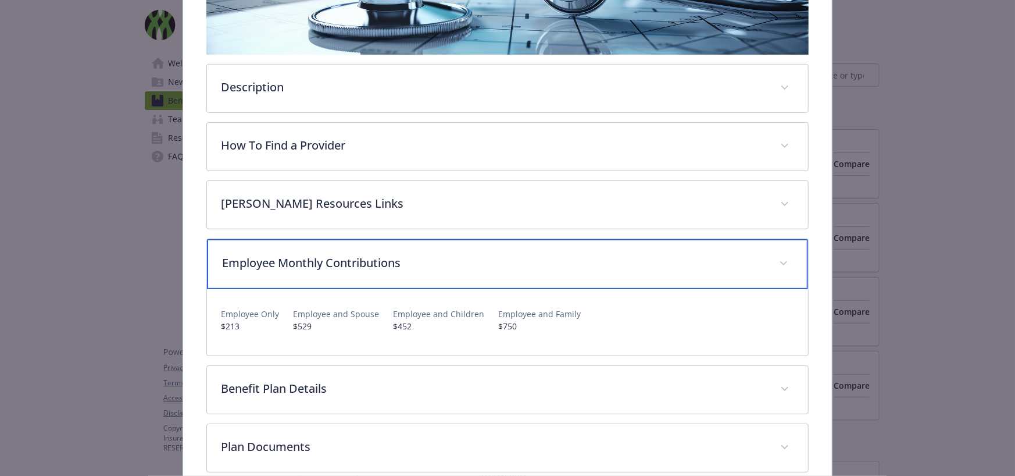
click at [409, 259] on p "Employee Monthly Contributions" at bounding box center [493, 262] width 543 height 17
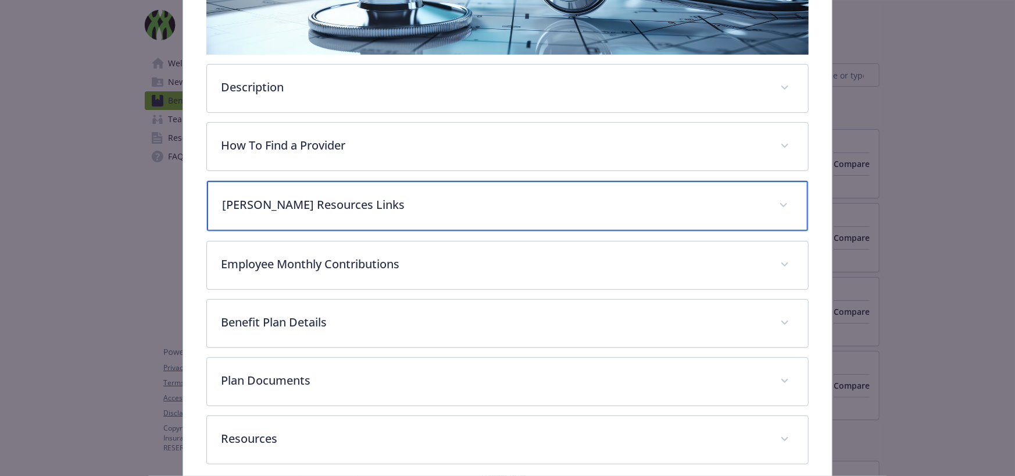
click at [410, 192] on div "[PERSON_NAME] Resources Links" at bounding box center [507, 206] width 601 height 50
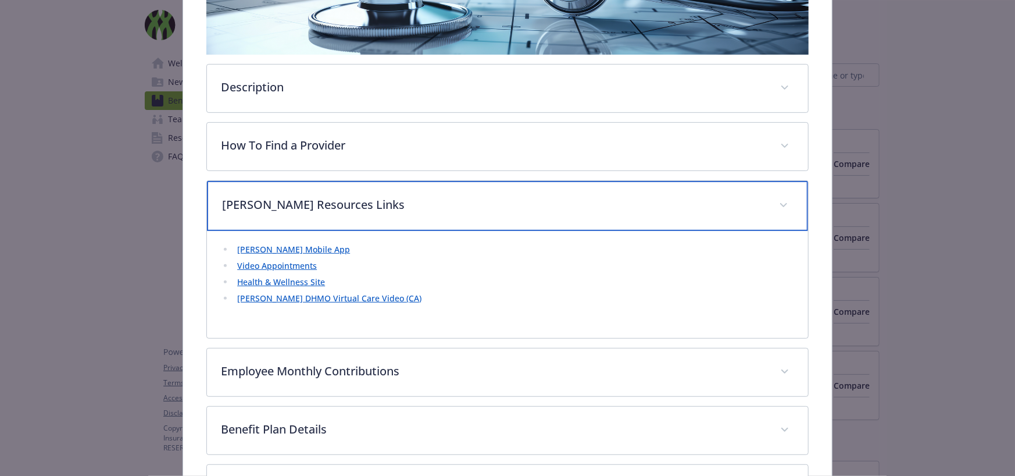
click at [409, 206] on p "[PERSON_NAME] Resources Links" at bounding box center [493, 204] width 543 height 17
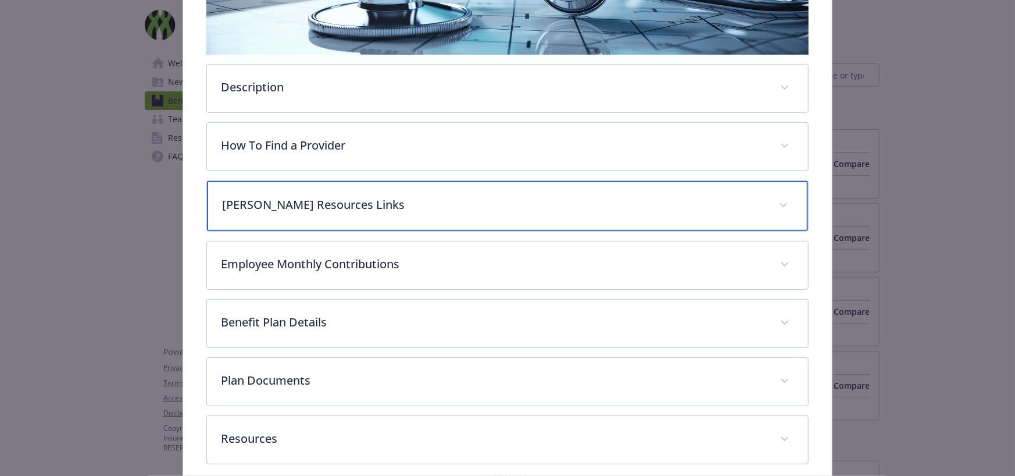
click at [409, 199] on p "[PERSON_NAME] Resources Links" at bounding box center [493, 204] width 543 height 17
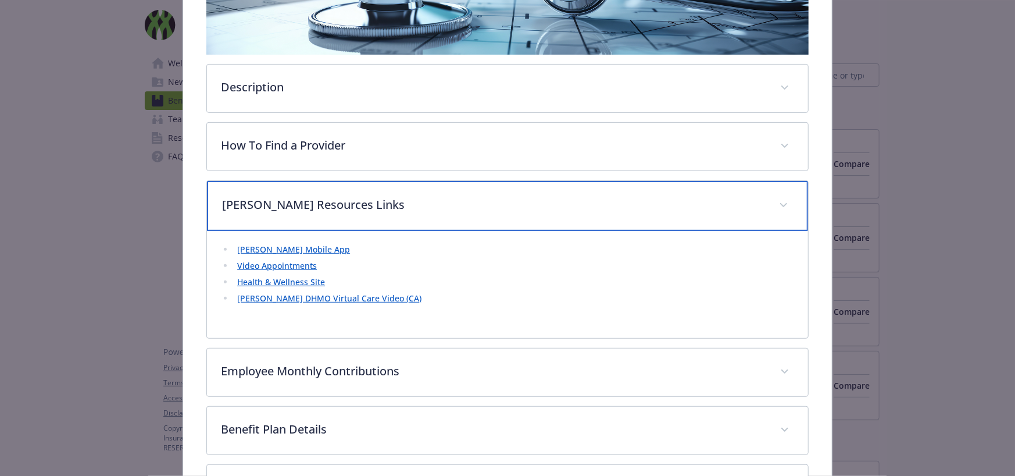
click at [282, 202] on p "[PERSON_NAME] Resources Links" at bounding box center [493, 204] width 543 height 17
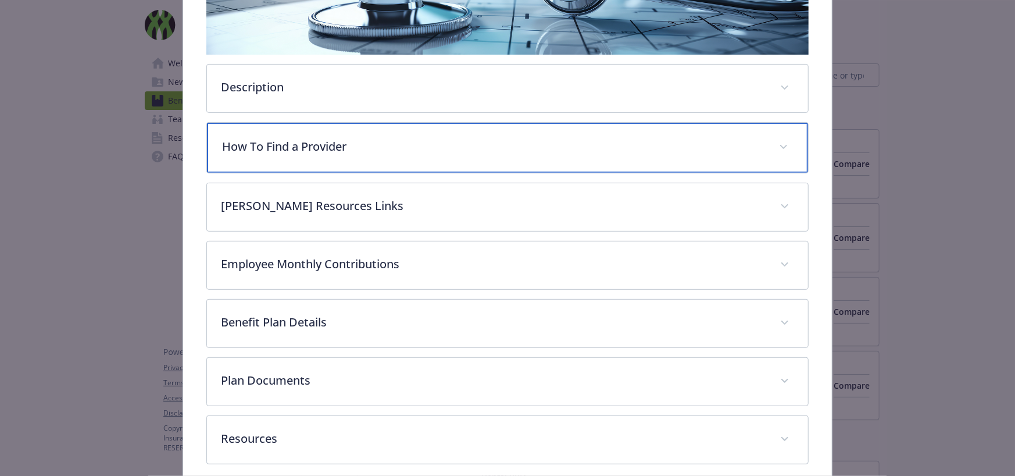
click at [330, 161] on div "How To Find a Provider" at bounding box center [507, 148] width 601 height 50
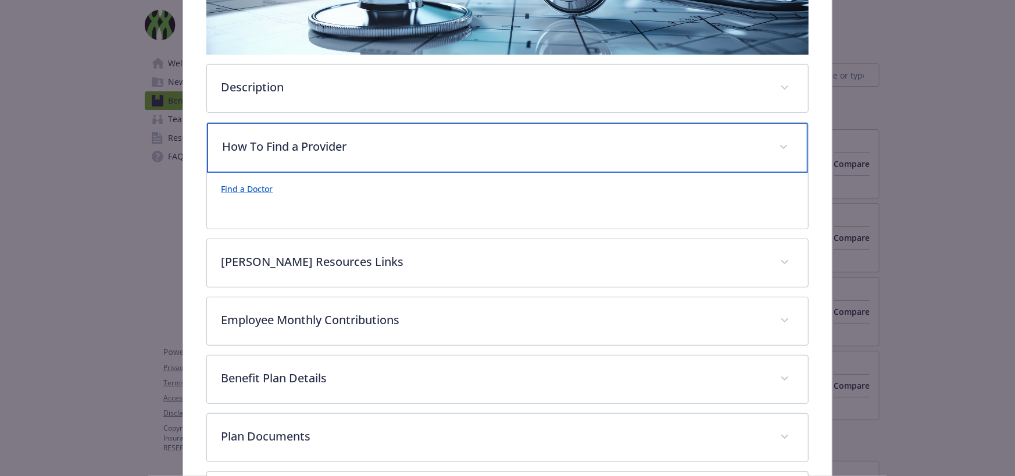
click at [341, 154] on div "How To Find a Provider" at bounding box center [507, 148] width 601 height 50
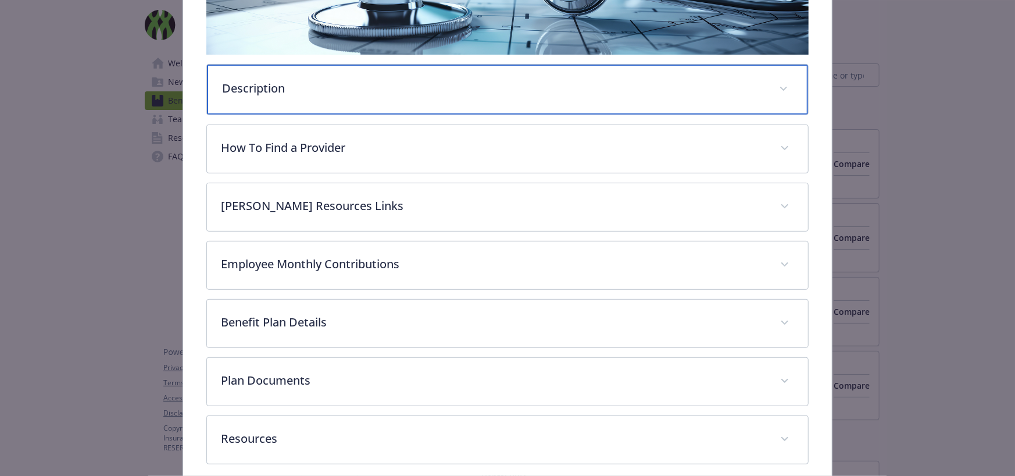
click at [363, 104] on div "Description" at bounding box center [507, 90] width 601 height 50
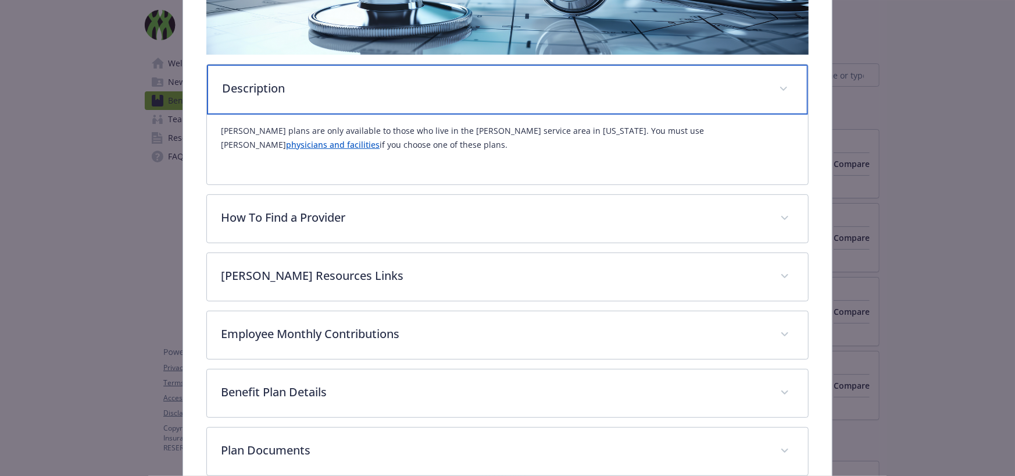
click at [363, 104] on div "Description" at bounding box center [507, 90] width 601 height 50
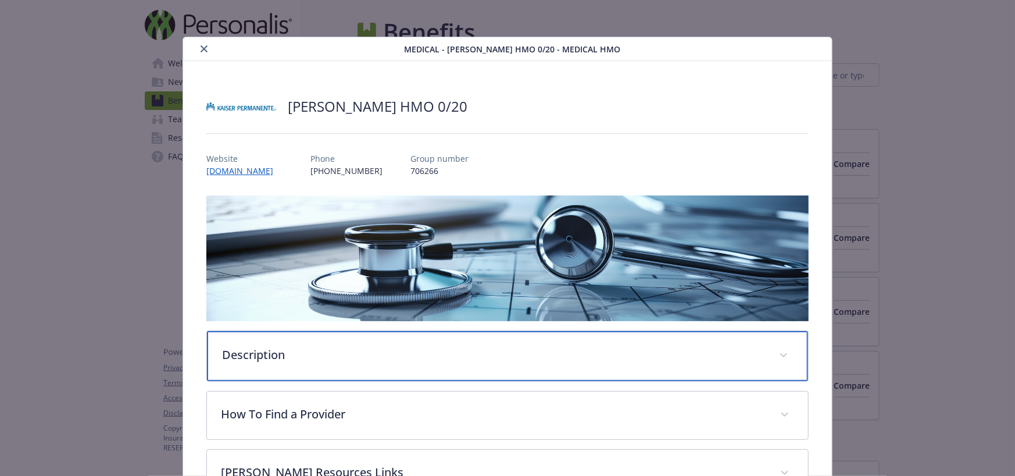
scroll to position [0, 0]
